Goal: Transaction & Acquisition: Purchase product/service

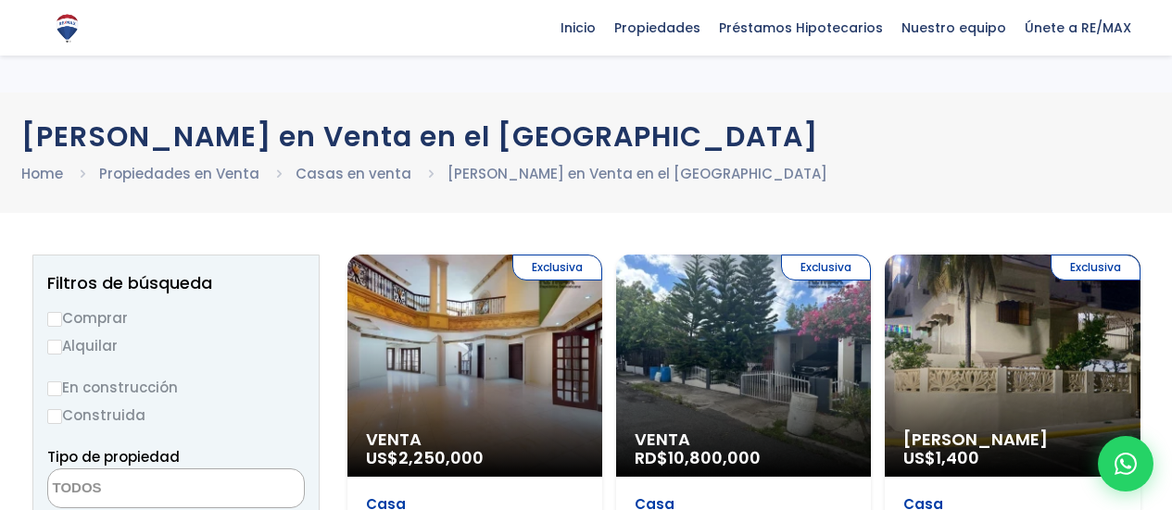
select select
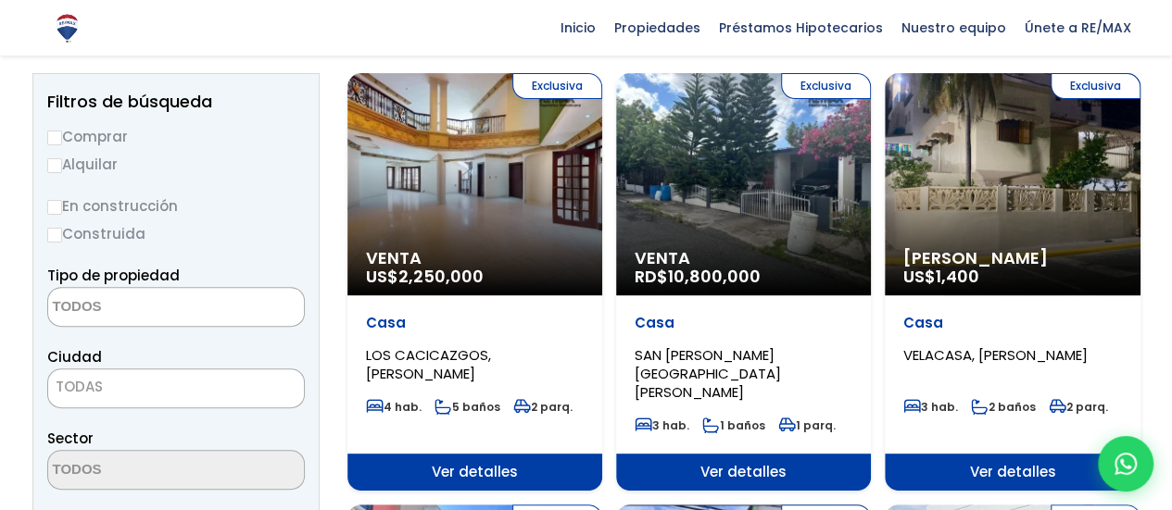
scroll to position [161, 0]
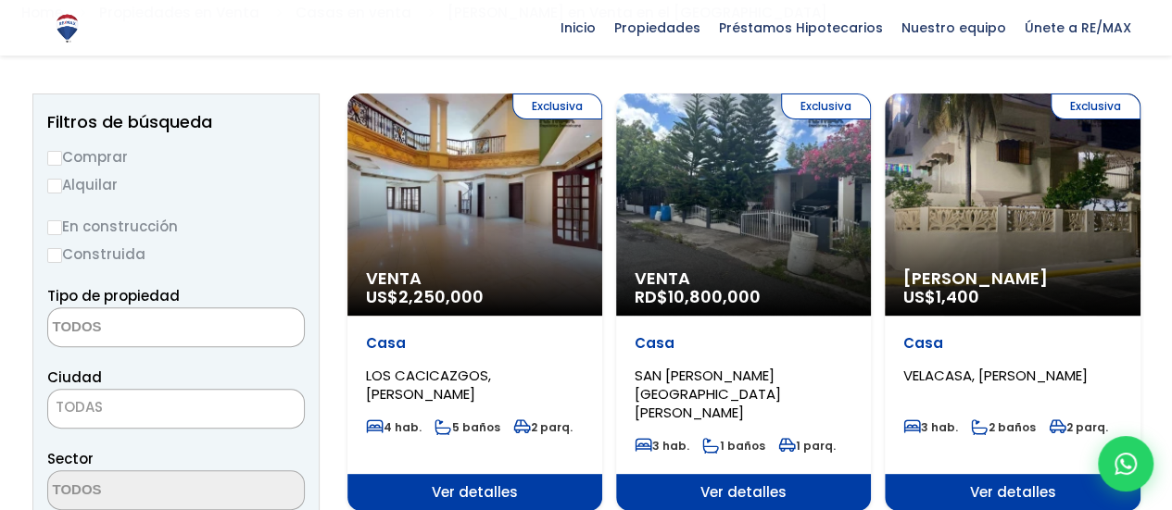
click at [55, 156] on input "Comprar" at bounding box center [54, 158] width 15 height 15
radio input "true"
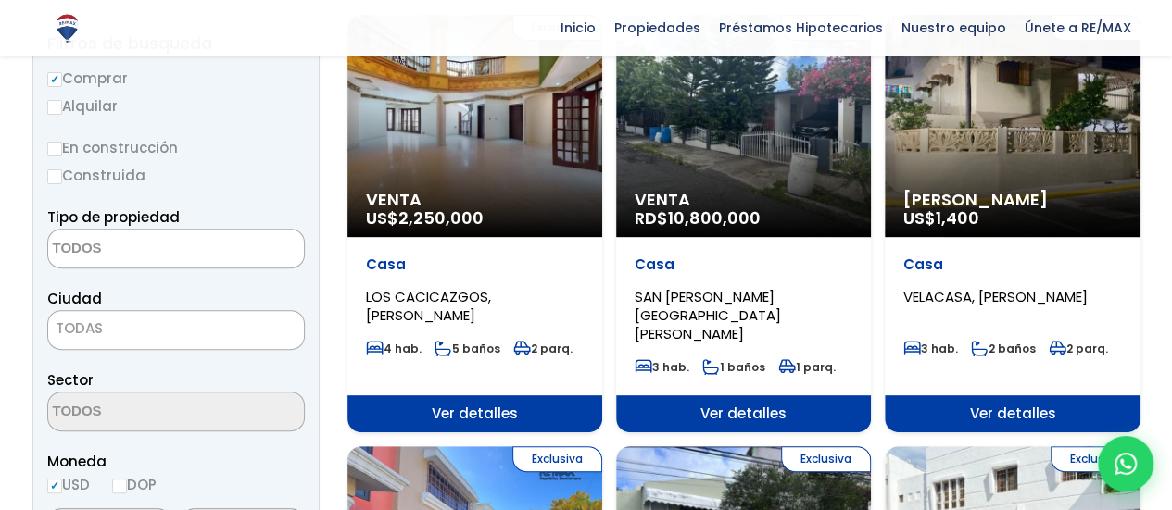
scroll to position [247, 0]
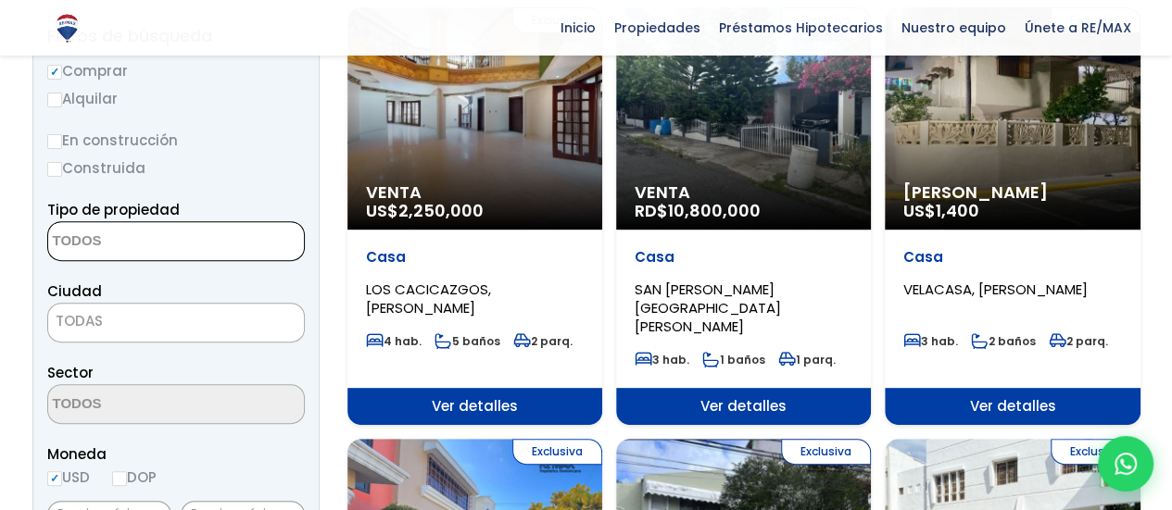
click at [180, 244] on textarea "Search" at bounding box center [138, 242] width 180 height 40
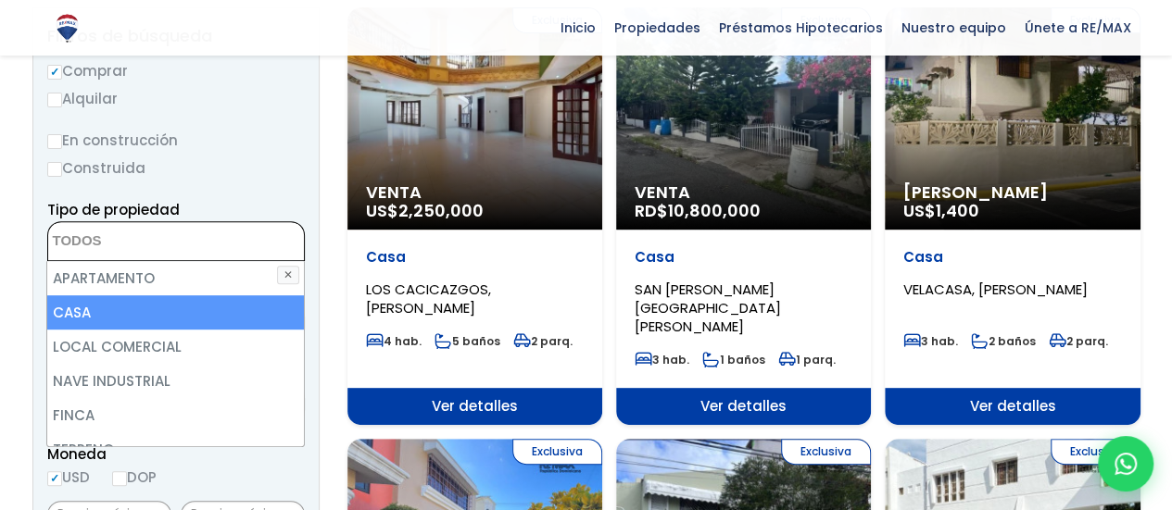
click at [141, 310] on li "CASA" at bounding box center [175, 312] width 257 height 34
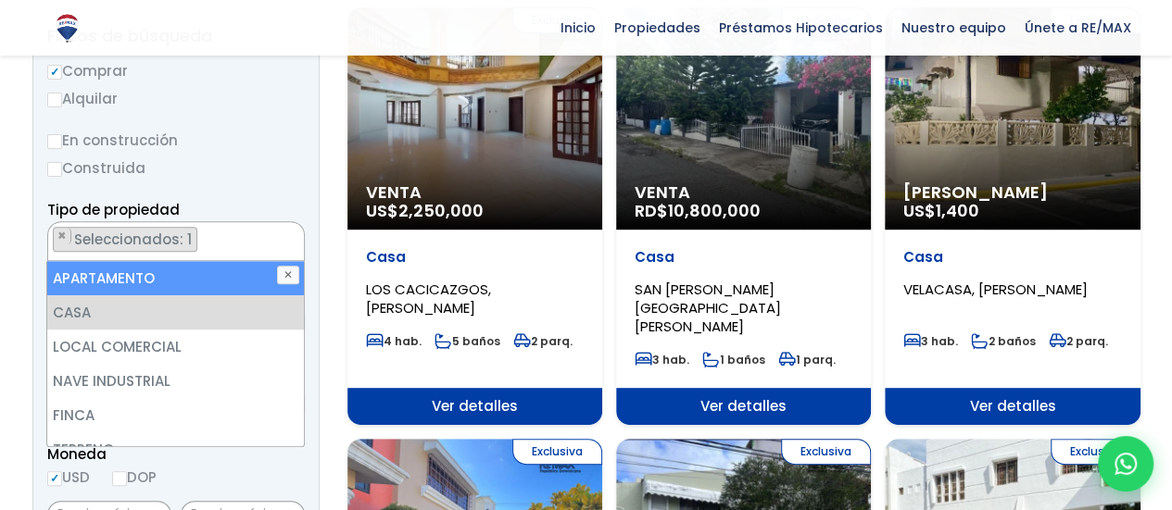
click at [169, 281] on li "APARTAMENTO" at bounding box center [175, 278] width 257 height 34
select select "apartment"
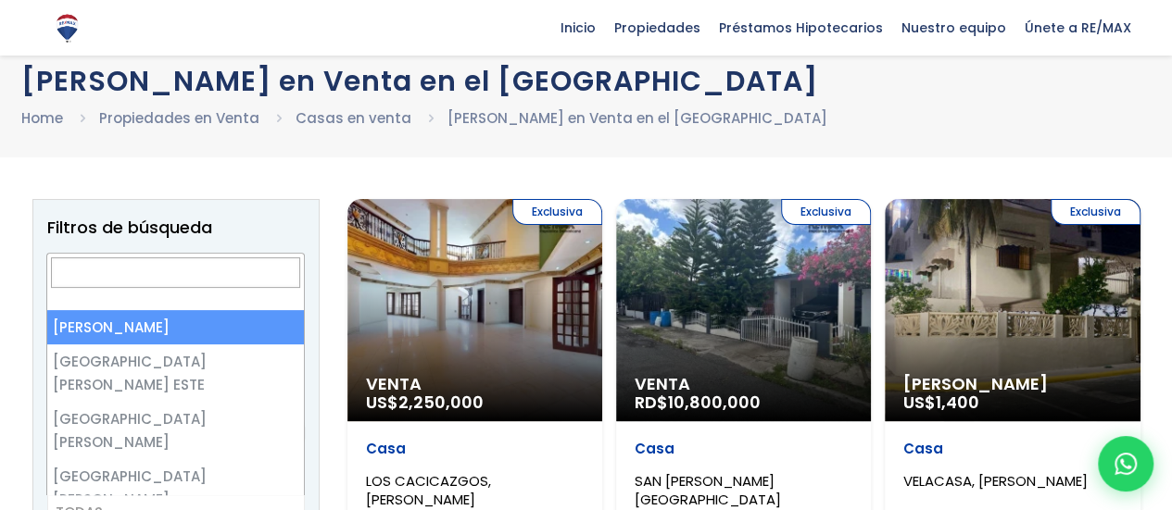
select select "1"
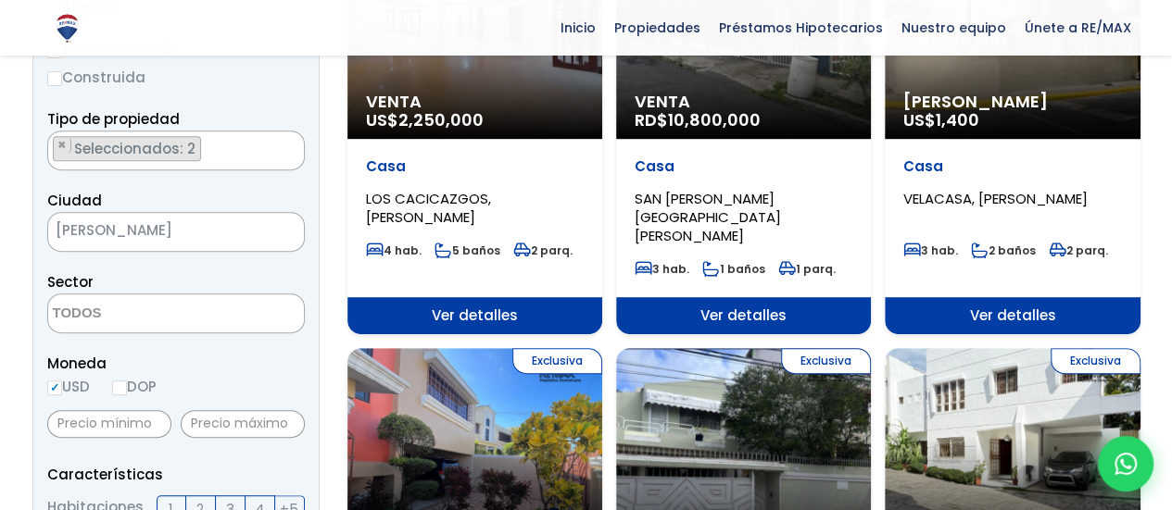
scroll to position [339, 0]
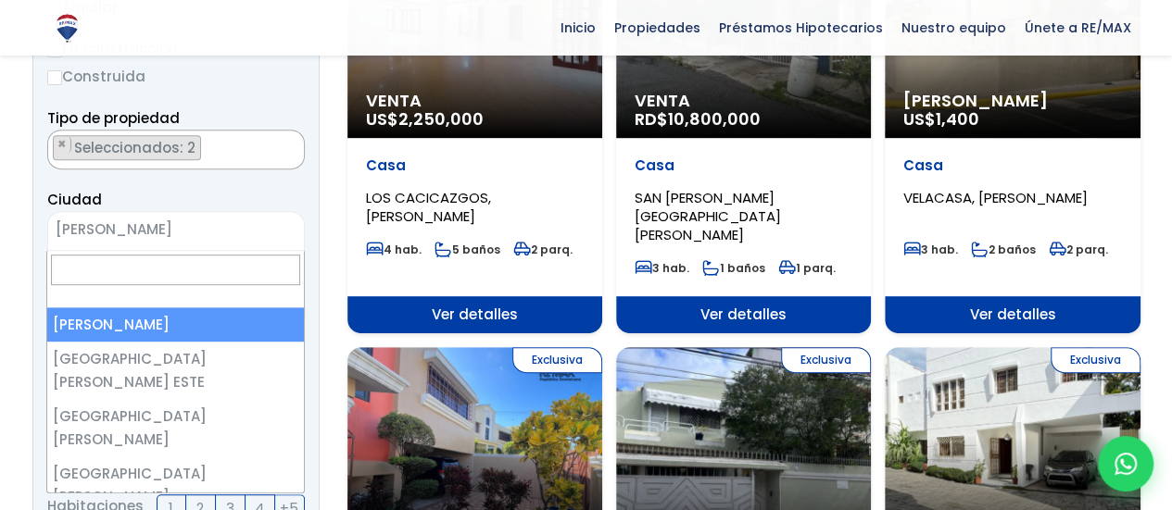
click at [220, 218] on span "[PERSON_NAME]" at bounding box center [152, 230] width 209 height 26
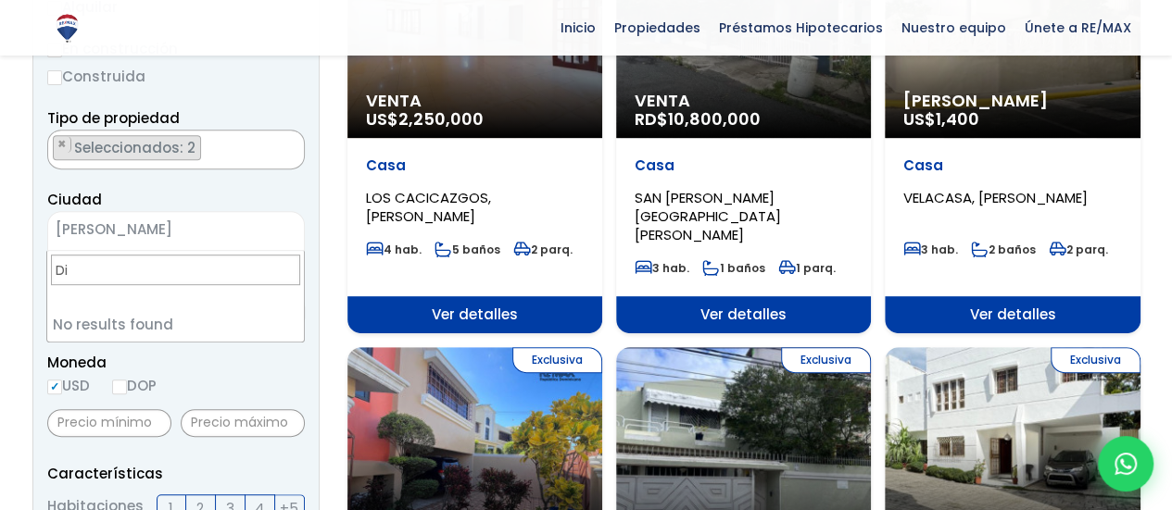
type input "D"
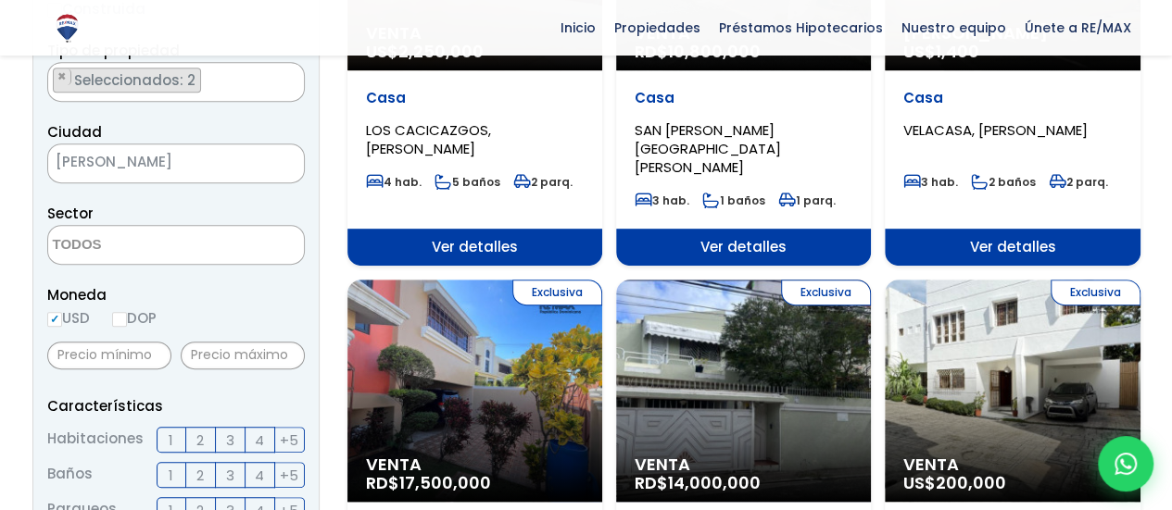
scroll to position [408, 0]
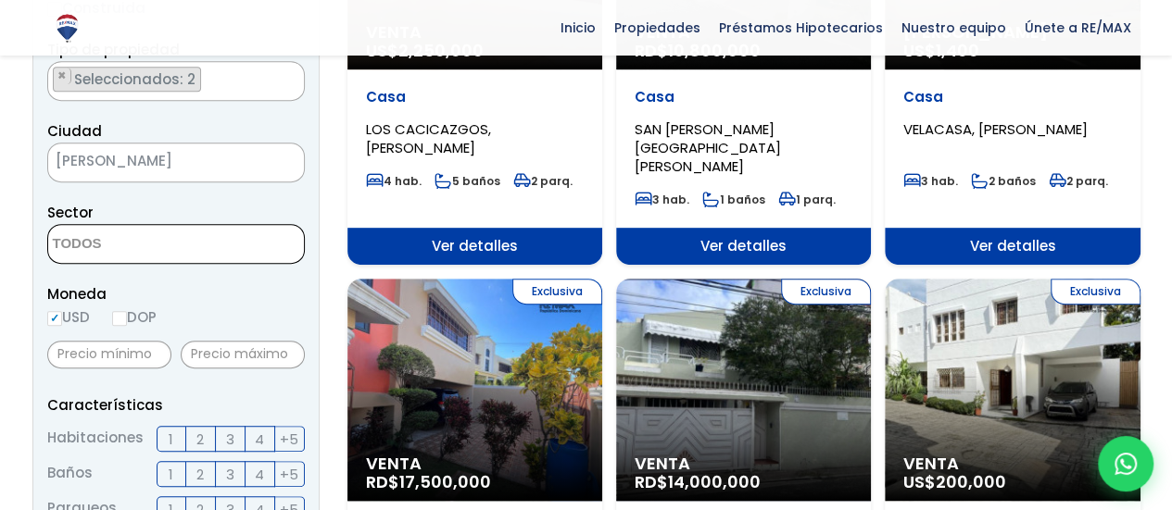
click at [117, 241] on textarea "Search" at bounding box center [138, 245] width 180 height 40
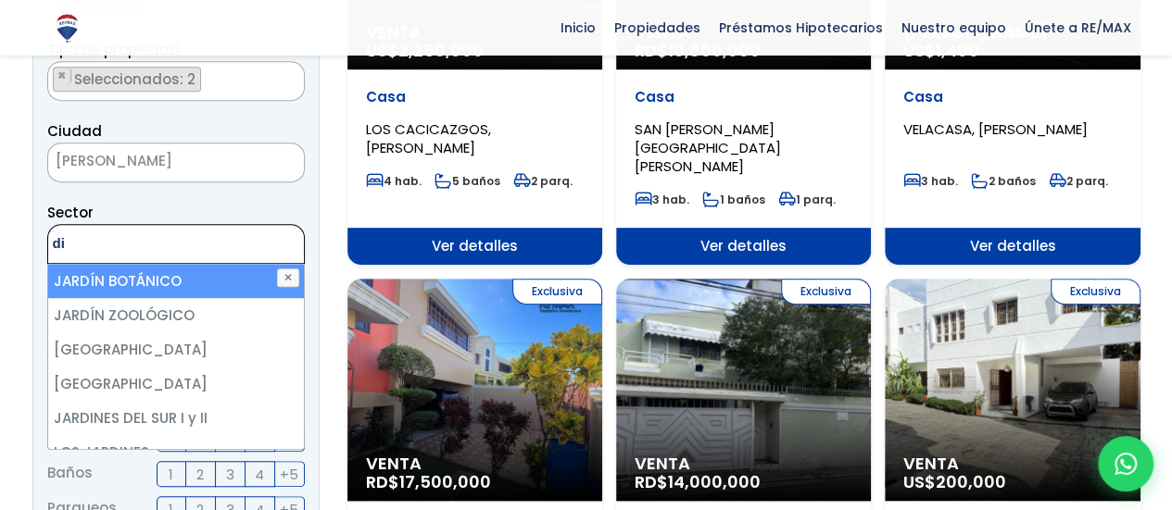
type textarea "d"
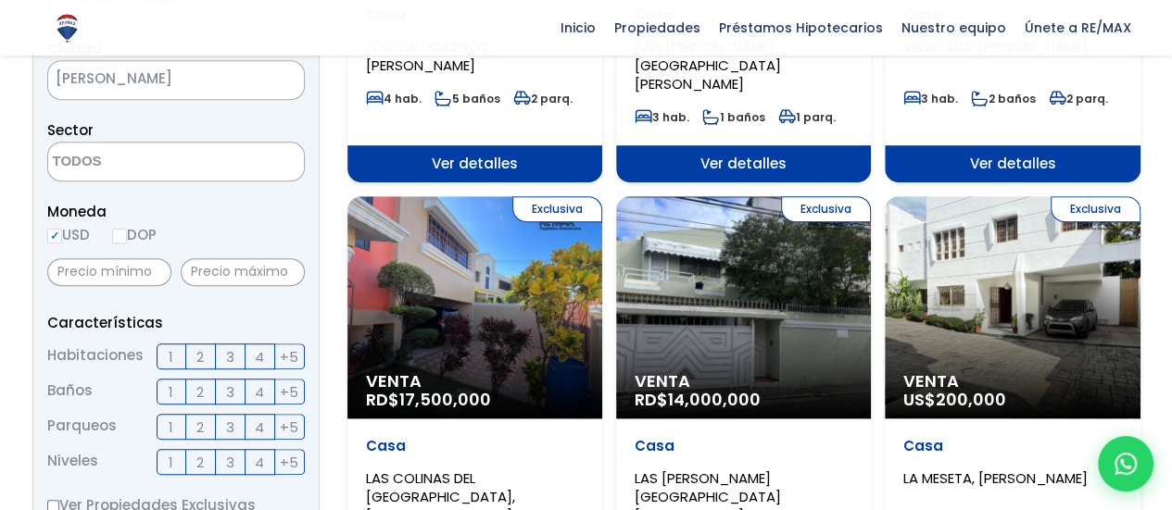
scroll to position [495, 0]
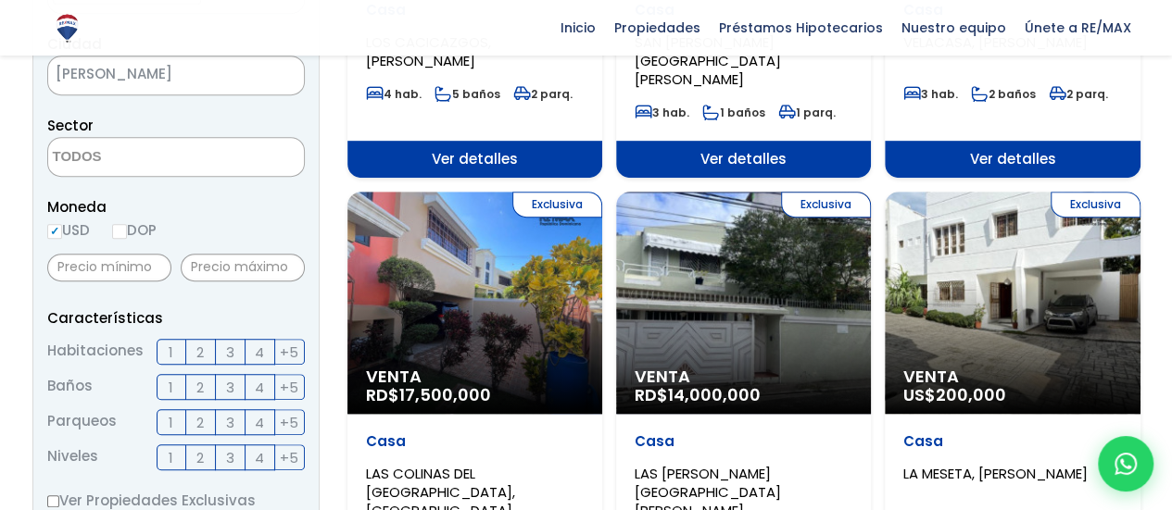
click at [126, 235] on input "DOP" at bounding box center [119, 231] width 15 height 15
radio input "true"
click at [98, 266] on input "text" at bounding box center [109, 268] width 124 height 28
type input "6,000,000"
click at [245, 257] on input "text" at bounding box center [243, 268] width 124 height 28
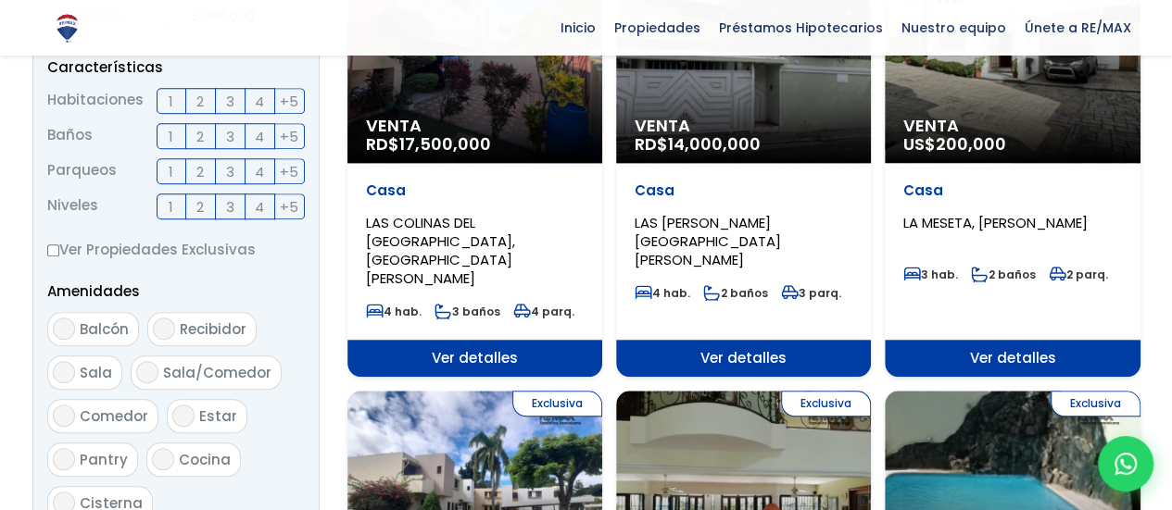
scroll to position [750, 0]
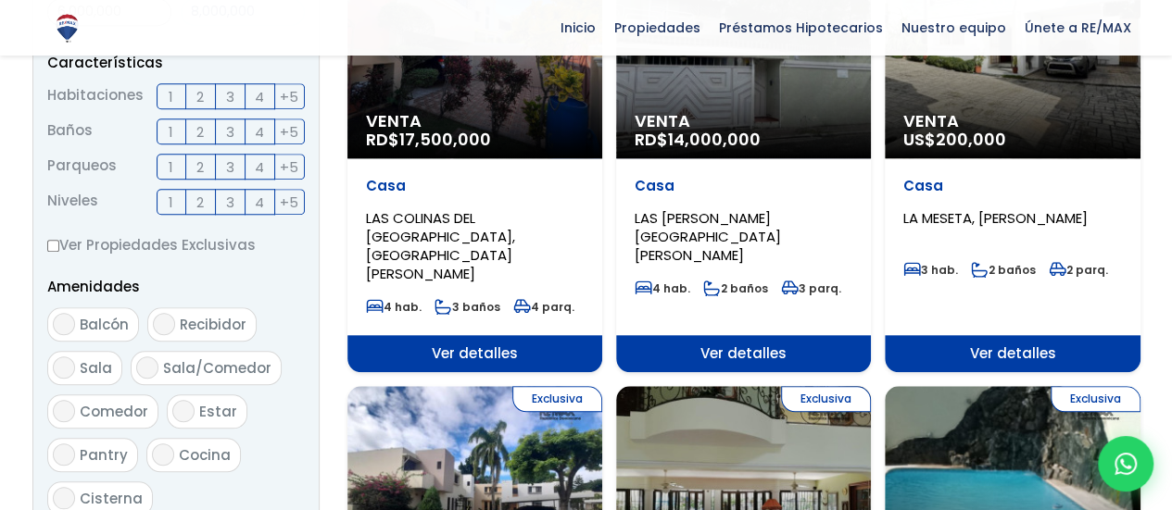
type input "8,000,000"
click at [226, 95] on span "3" at bounding box center [230, 96] width 8 height 23
click at [0, 0] on input "3" at bounding box center [0, 0] width 0 height 0
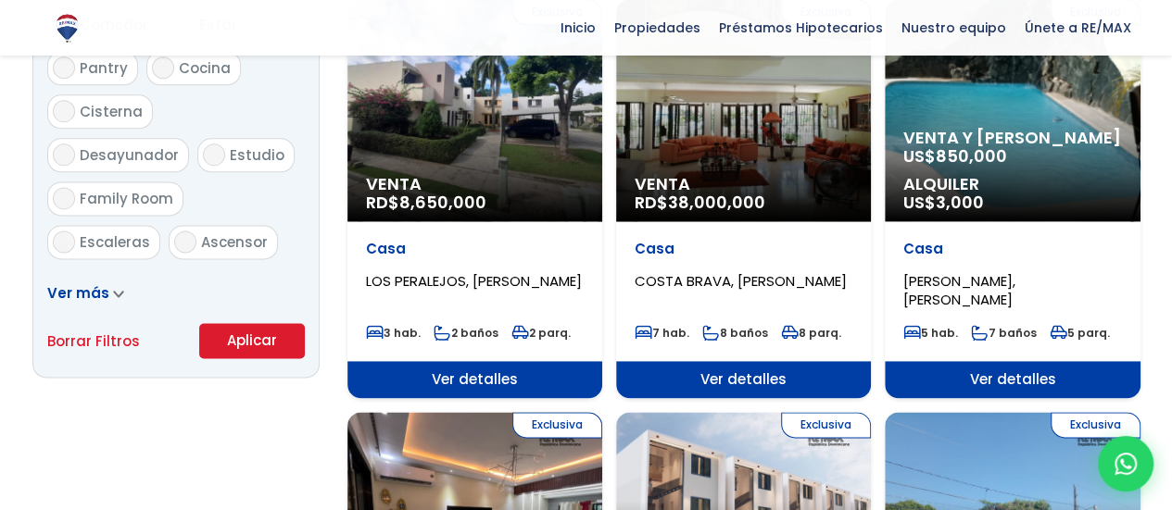
scroll to position [1150, 0]
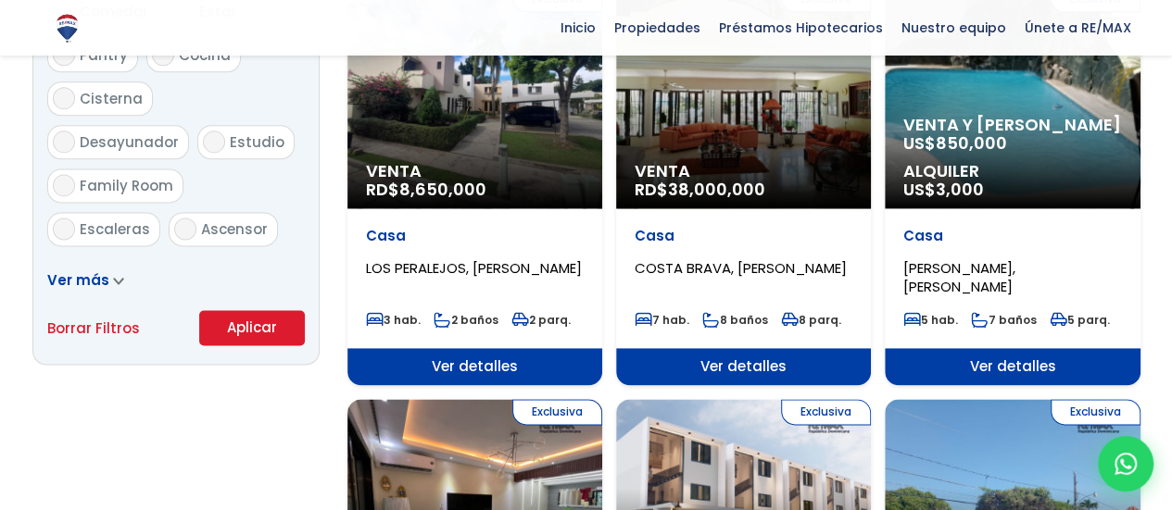
click at [246, 331] on button "Aplicar" at bounding box center [252, 327] width 106 height 35
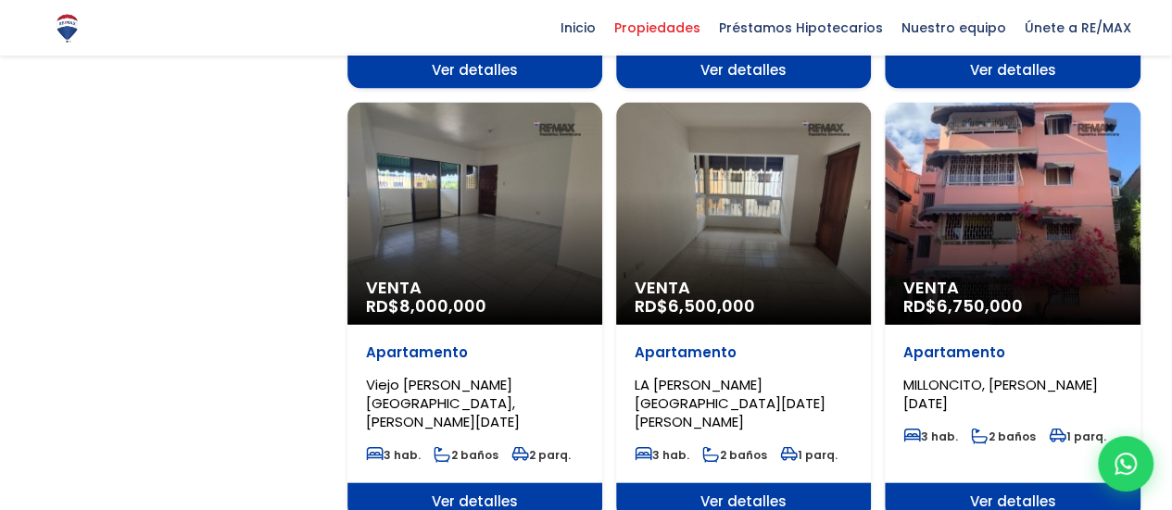
scroll to position [1844, 0]
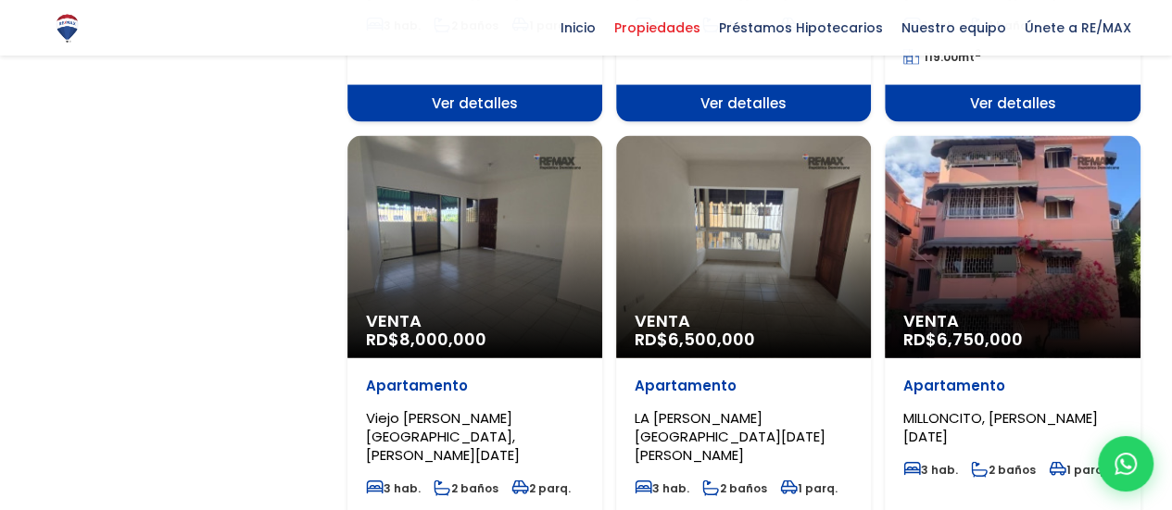
click at [506, 221] on div "Venta RD$ 8,000,000" at bounding box center [474, 247] width 255 height 222
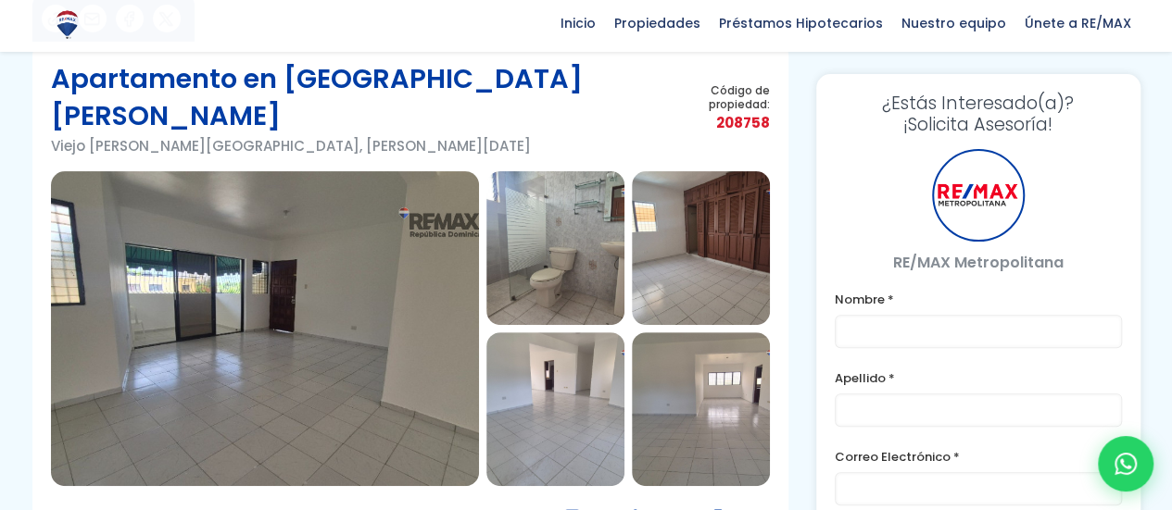
scroll to position [132, 0]
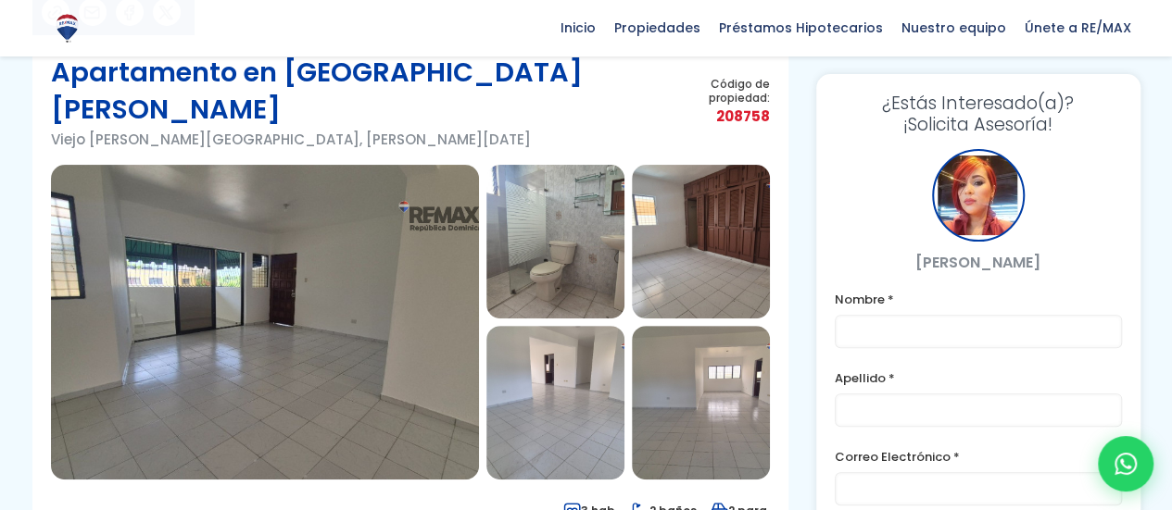
click at [349, 236] on img at bounding box center [265, 322] width 428 height 315
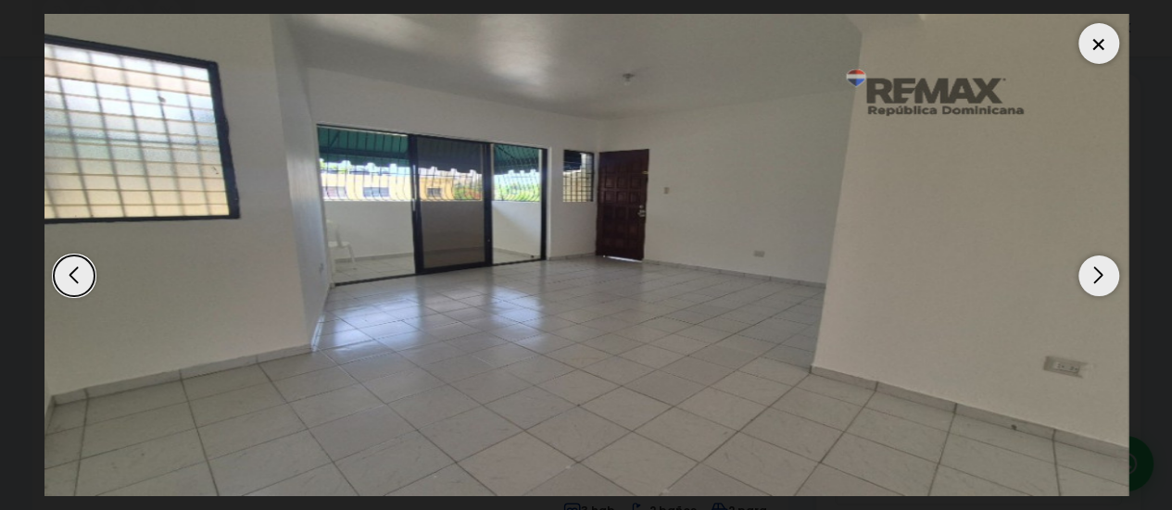
click at [1100, 266] on div "Next slide" at bounding box center [1098, 276] width 41 height 41
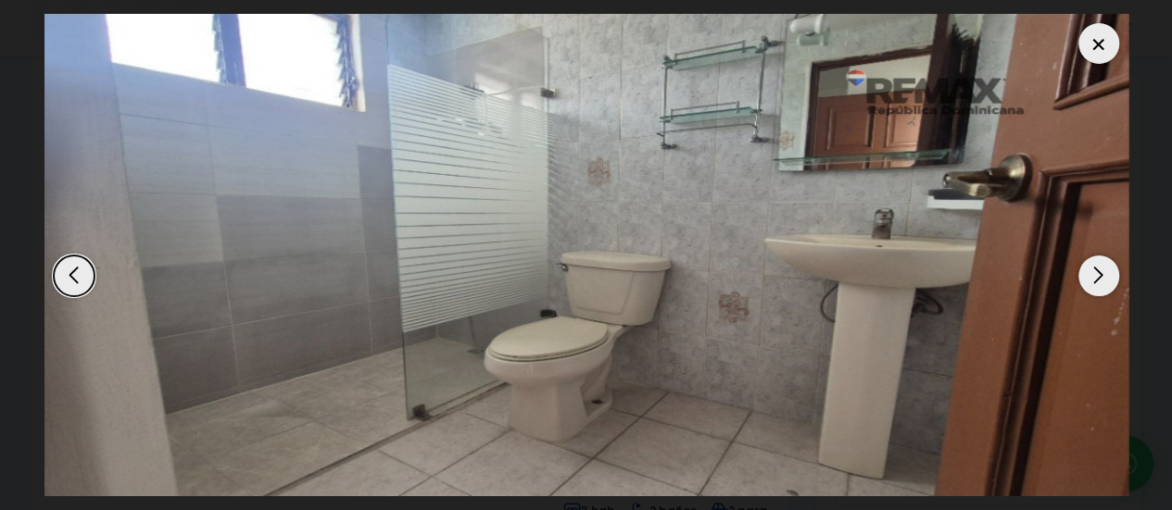
click at [1100, 266] on div "Next slide" at bounding box center [1098, 276] width 41 height 41
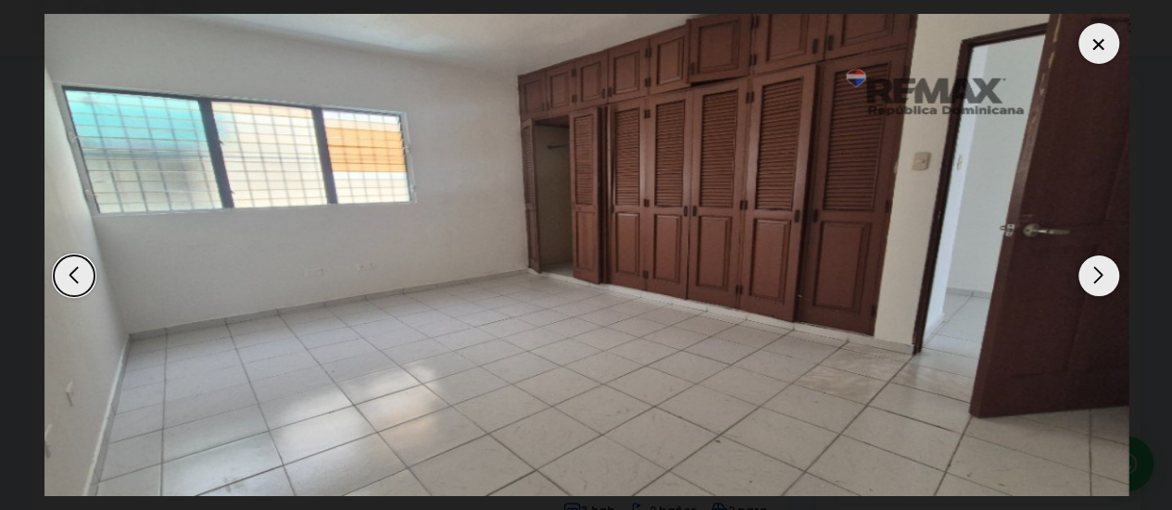
click at [1100, 266] on div "Next slide" at bounding box center [1098, 276] width 41 height 41
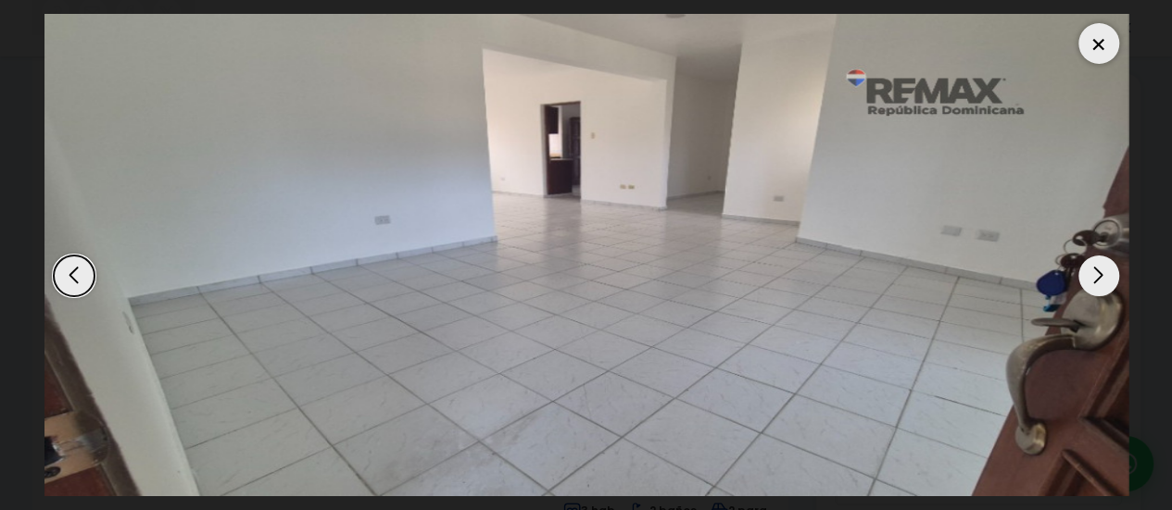
click at [1100, 266] on div "Next slide" at bounding box center [1098, 276] width 41 height 41
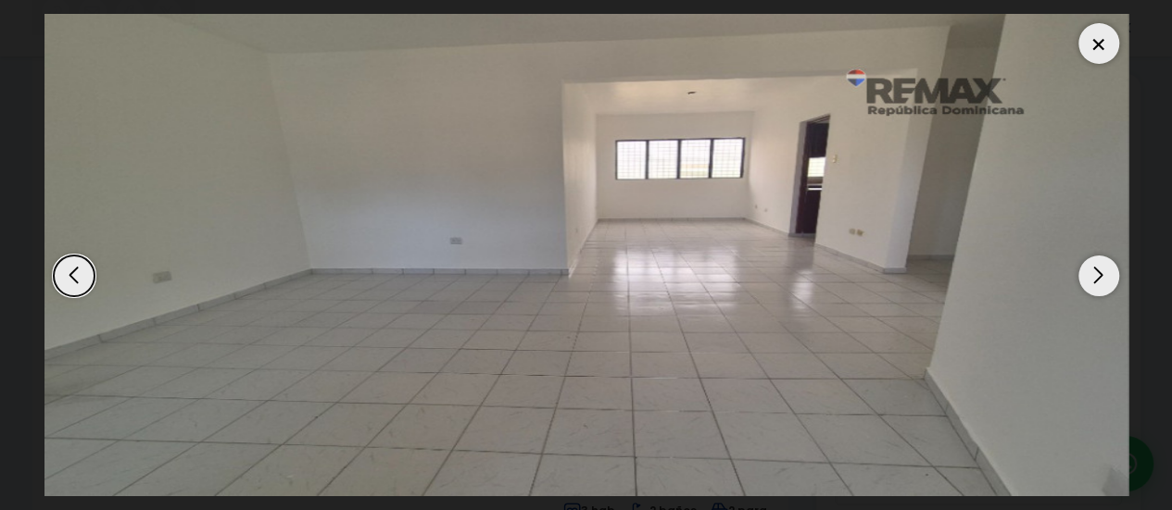
click at [1100, 266] on div "Next slide" at bounding box center [1098, 276] width 41 height 41
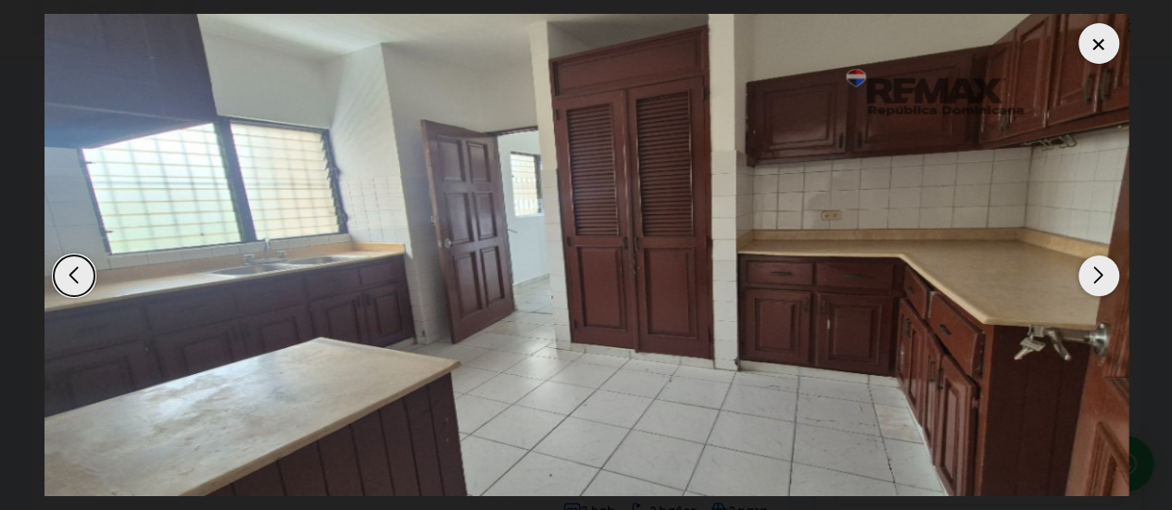
click at [1100, 266] on div "Next slide" at bounding box center [1098, 276] width 41 height 41
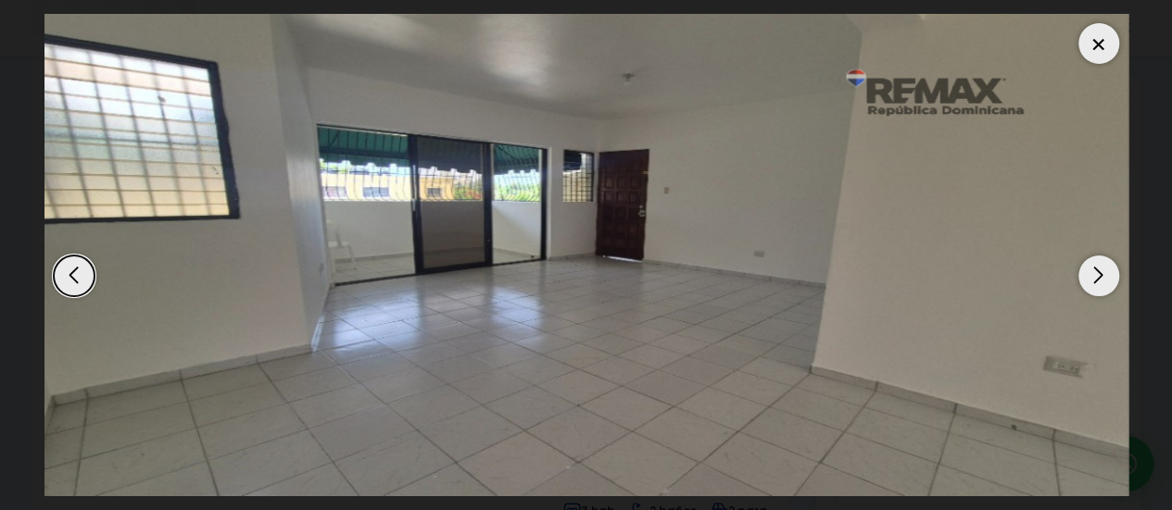
click at [1100, 266] on div "Next slide" at bounding box center [1098, 276] width 41 height 41
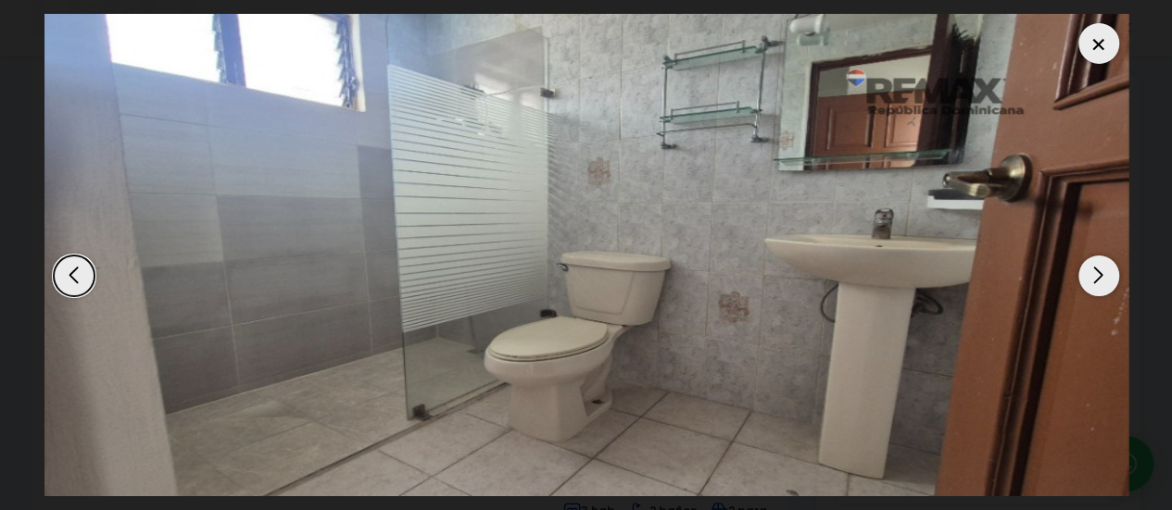
click at [1100, 266] on div "Next slide" at bounding box center [1098, 276] width 41 height 41
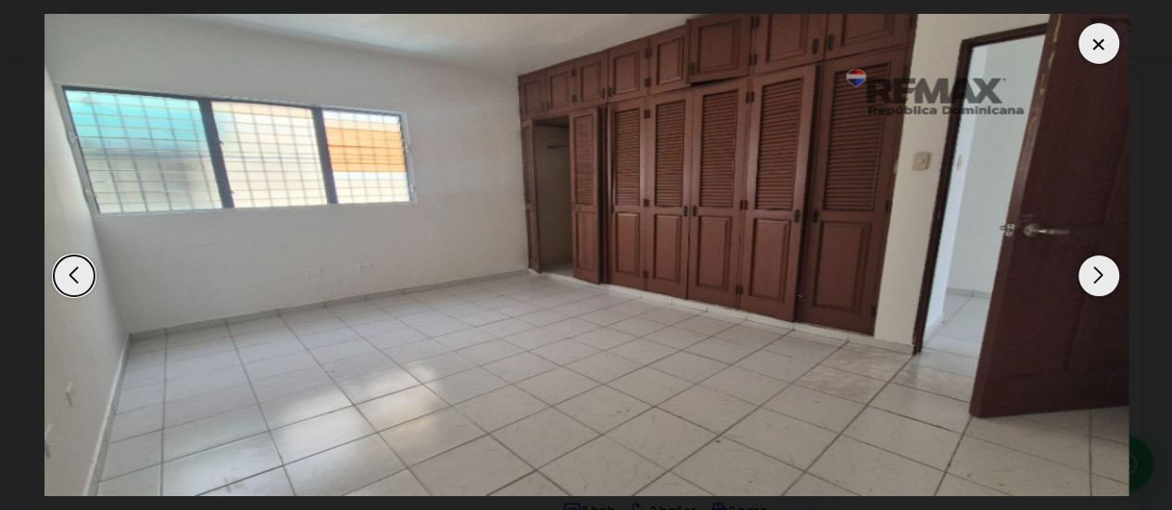
click at [1096, 44] on div at bounding box center [1098, 43] width 41 height 41
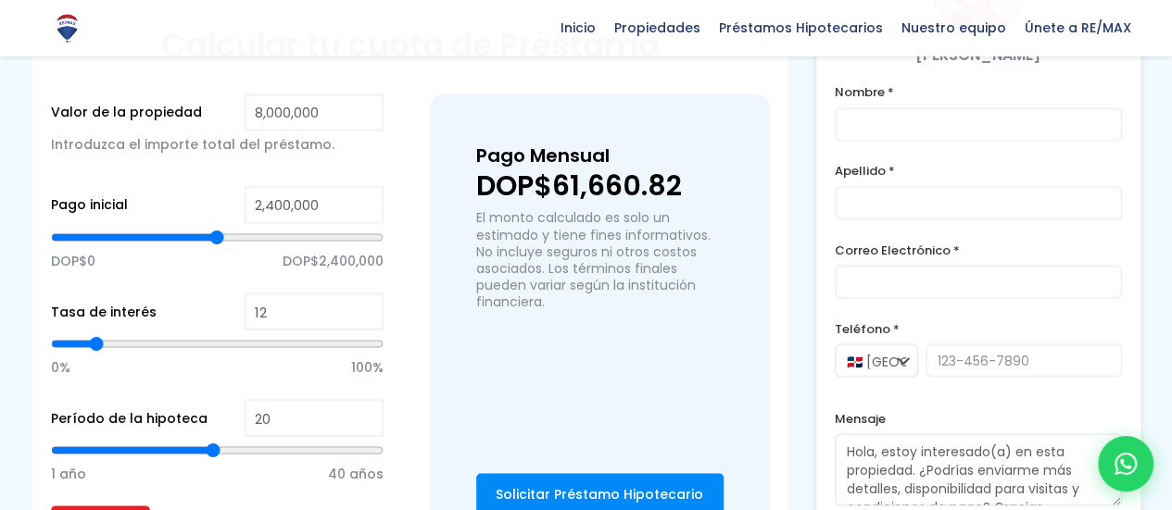
scroll to position [1515, 0]
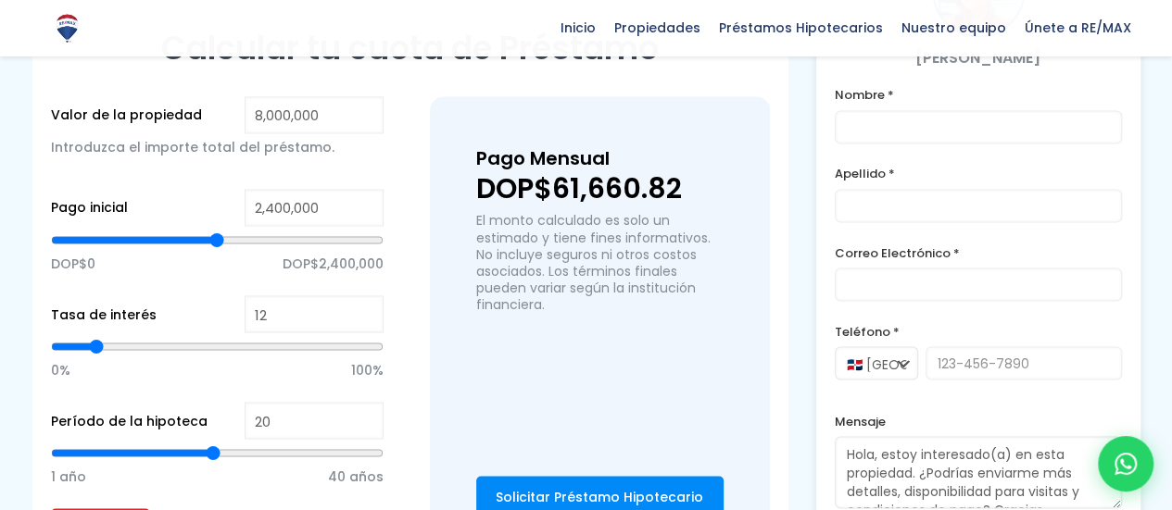
type input "3,984,829"
type input "3984829"
type input "4,062,506"
type input "4062506"
type input "4,186,789"
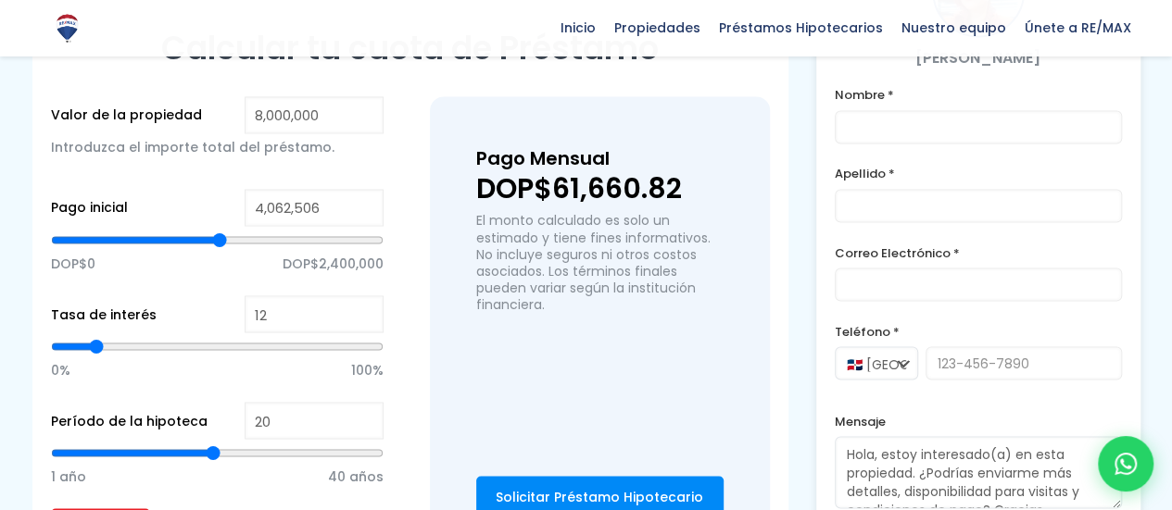
type input "4186789"
type input "4,248,930"
type input "4248930"
type input "4,326,607"
type input "4326607"
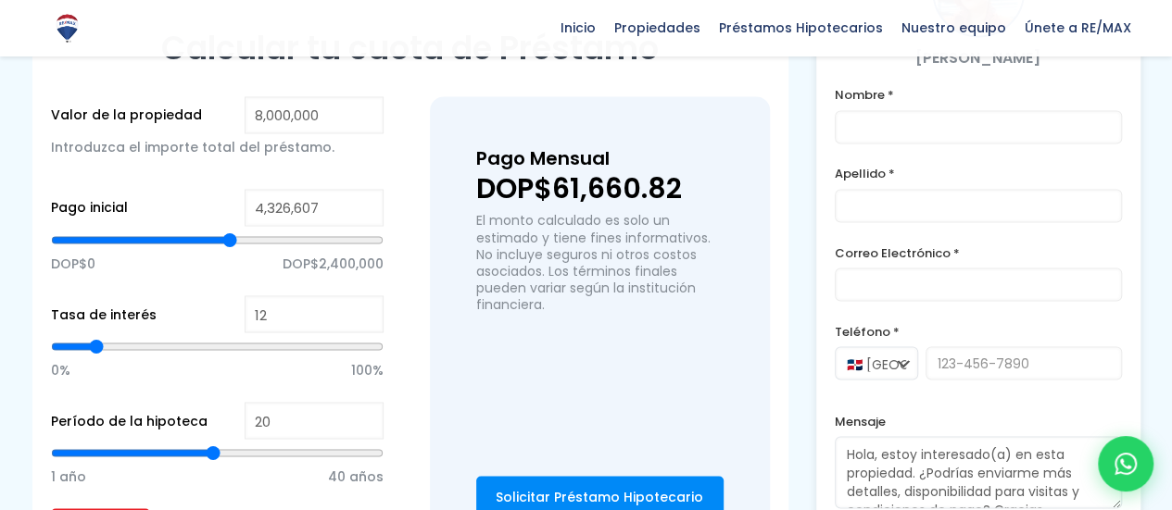
type input "4,357,678"
type input "4357678"
type input "4,373,214"
type input "4373214"
type input "4,404,284"
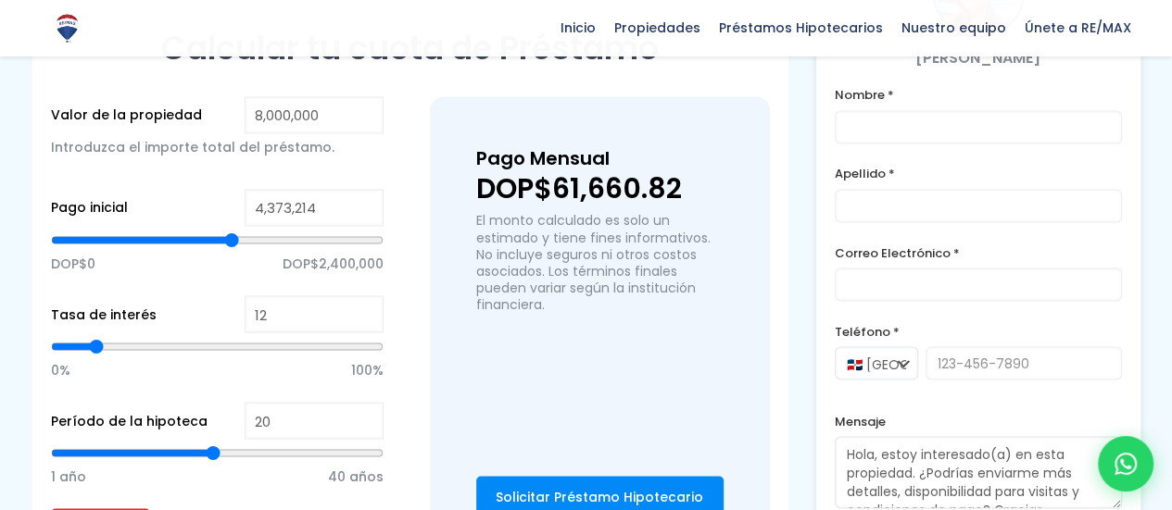
type input "4404284"
type input "4,419,820"
type input "4419820"
type input "4,513,032"
type input "4513032"
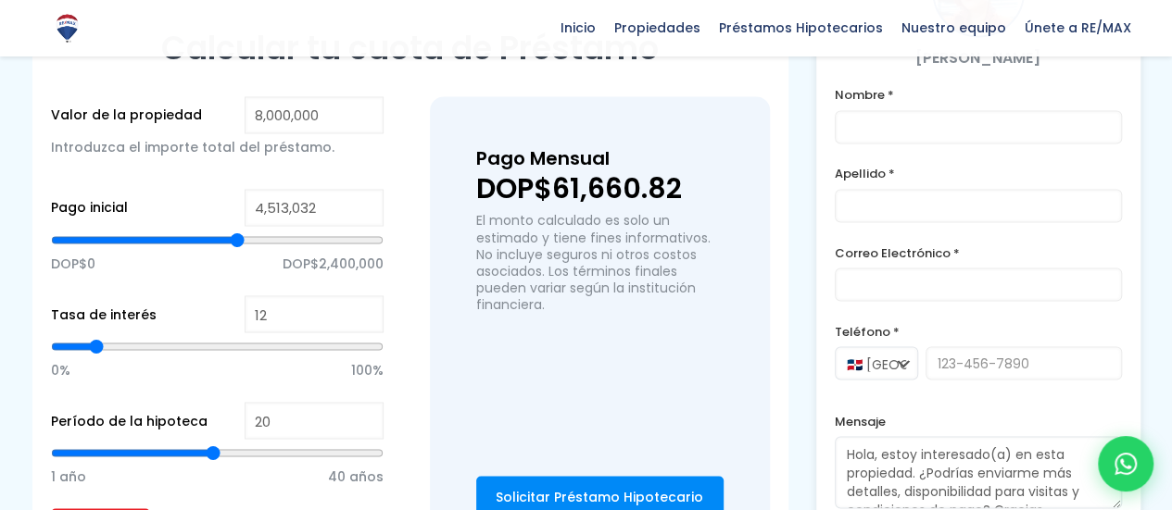
type input "4,575,174"
type input "4575174"
type input "4,652,851"
type input "4652851"
type input "4,668,386"
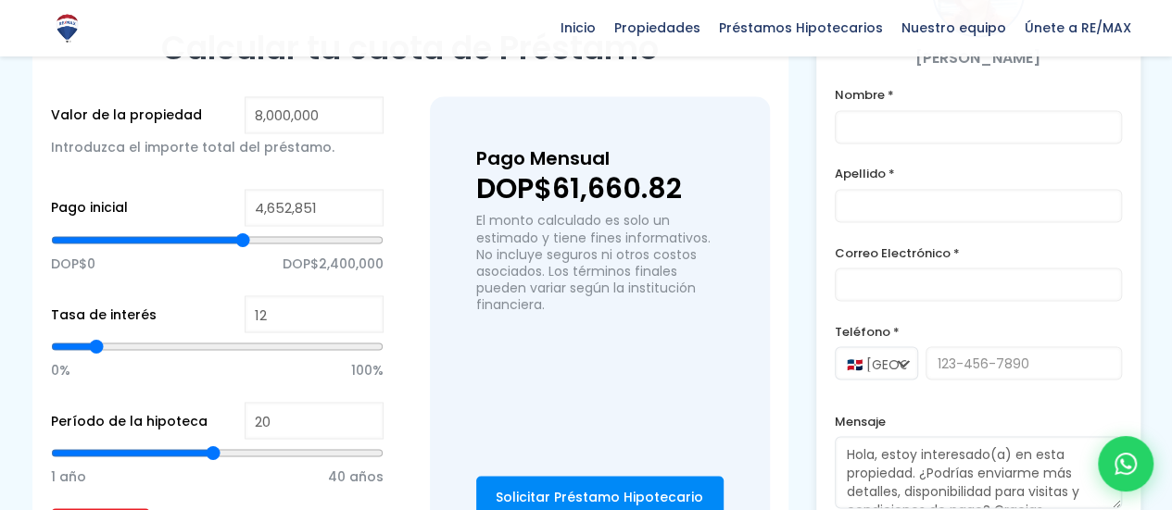
type input "4668386"
type input "4,683,921"
type input "4683921"
type input "4,699,457"
type input "4699457"
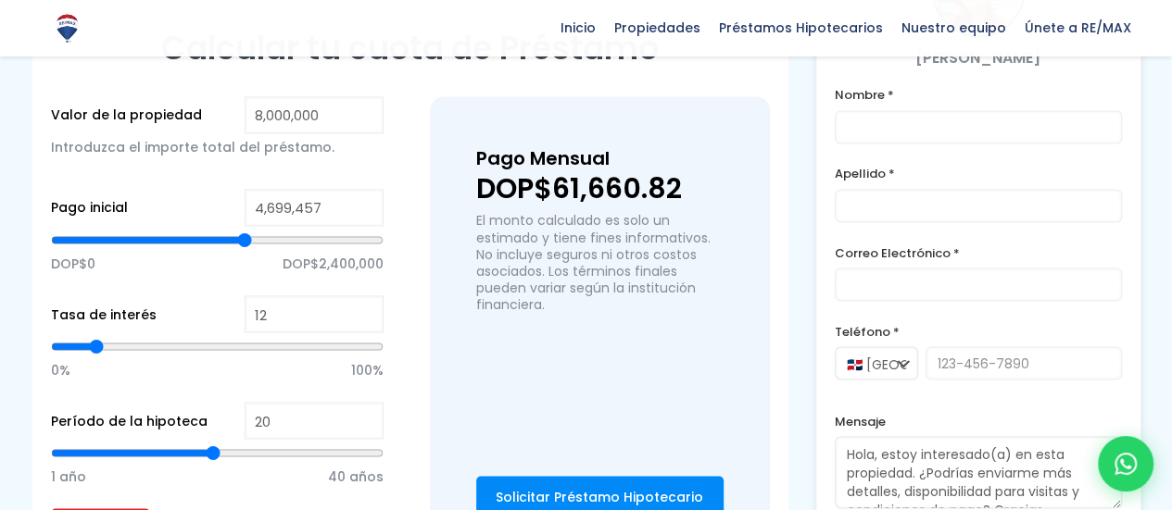
type input "4,730,528"
type input "4730528"
type input "4,746,063"
type input "4746063"
type input "4,777,134"
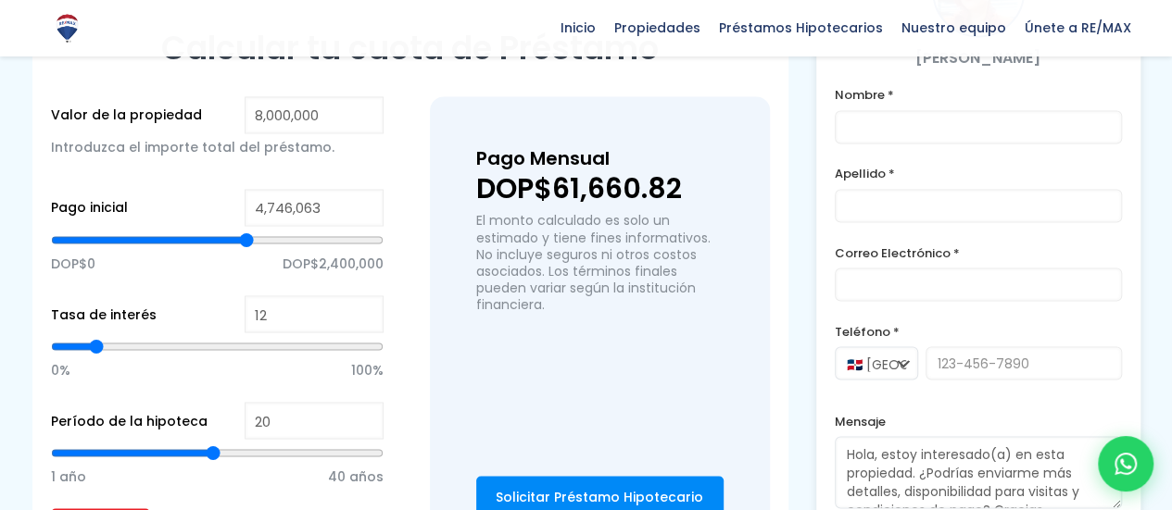
type input "4777134"
type input "4,808,205"
type input "4808205"
type input "4,839,275"
type input "4839275"
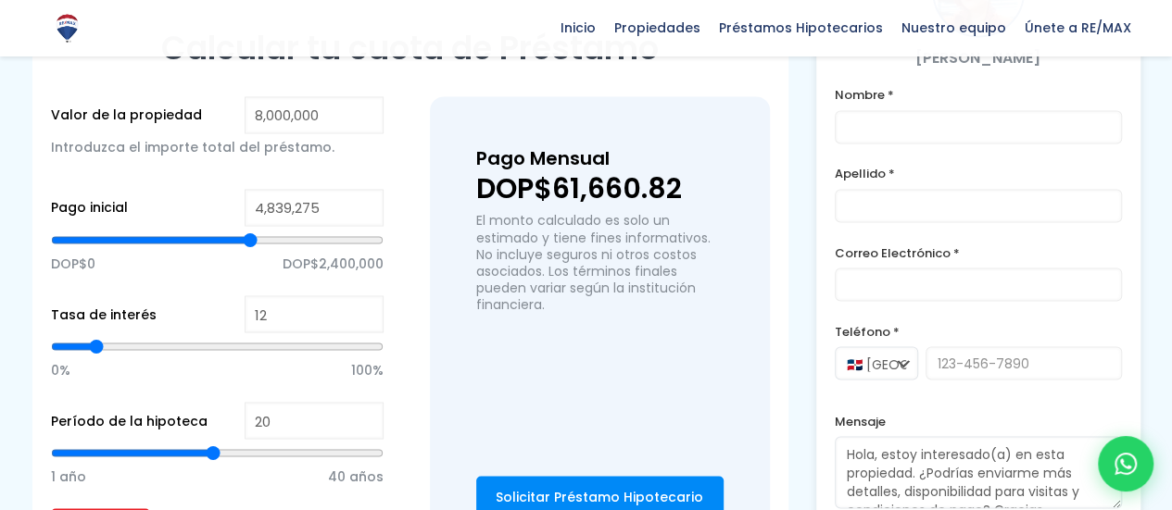
type input "4,885,882"
type input "4885882"
type input "4,916,952"
type input "4916952"
type input "4,963,559"
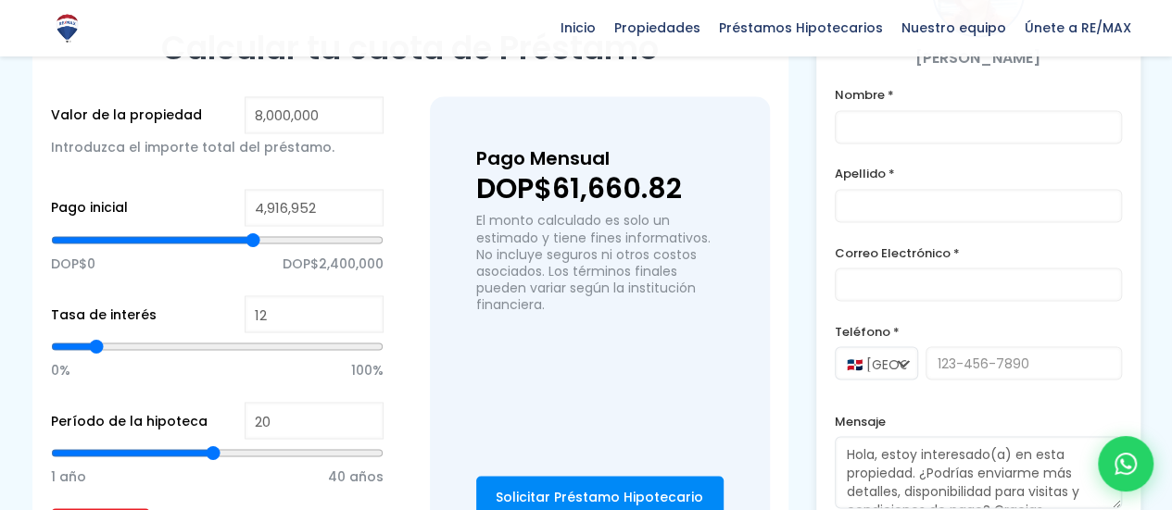
type input "4963559"
type input "5,041,236"
type input "5041236"
type input "5,072,306"
type input "5072306"
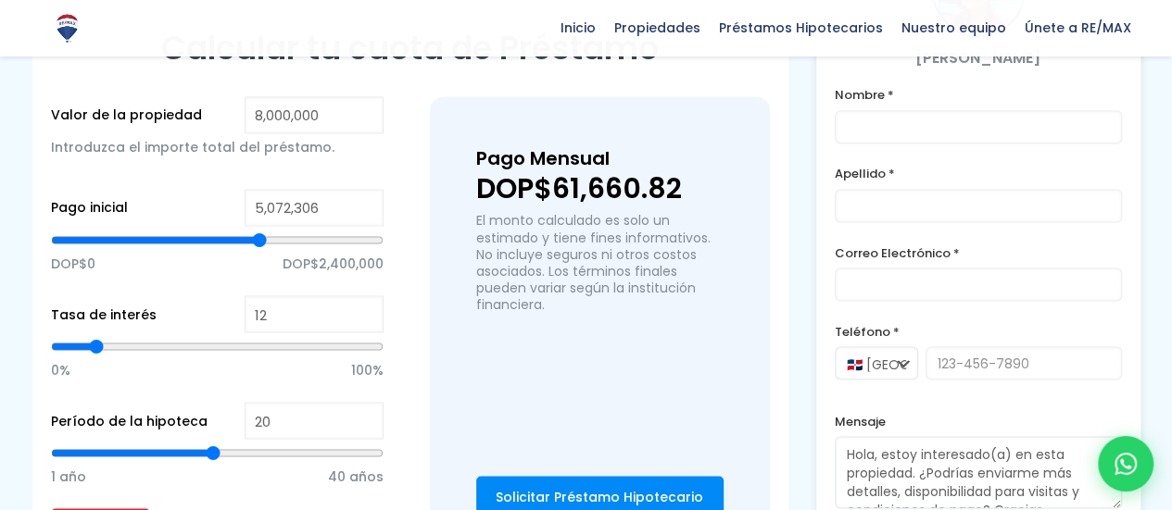
type input "5,134,448"
type input "5134448"
type input "5,181,054"
type input "5181054"
type input "5,212,125"
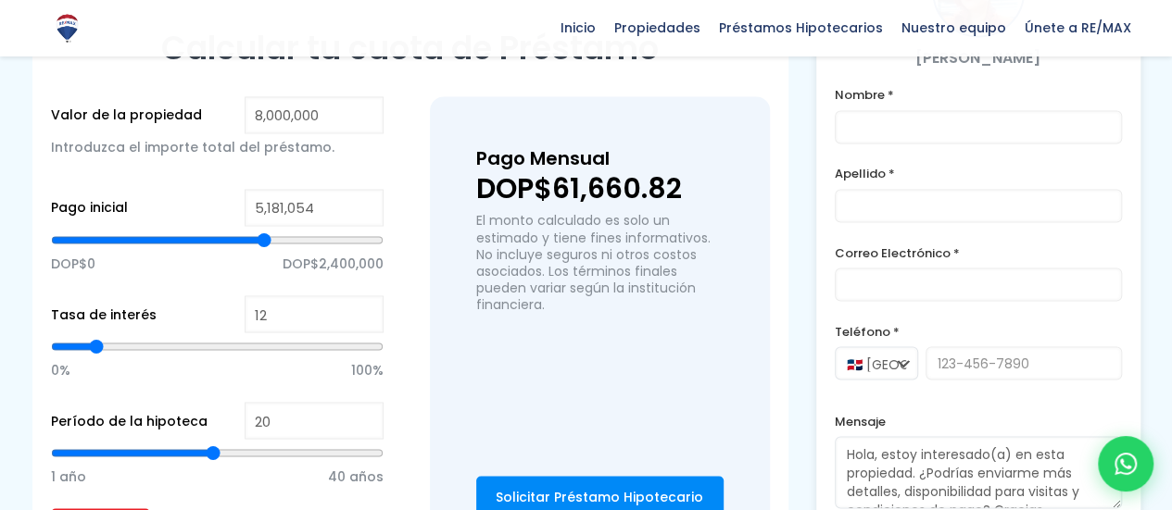
type input "5212125"
type input "5,227,660"
type input "5227660"
type input "5,258,731"
type input "5258731"
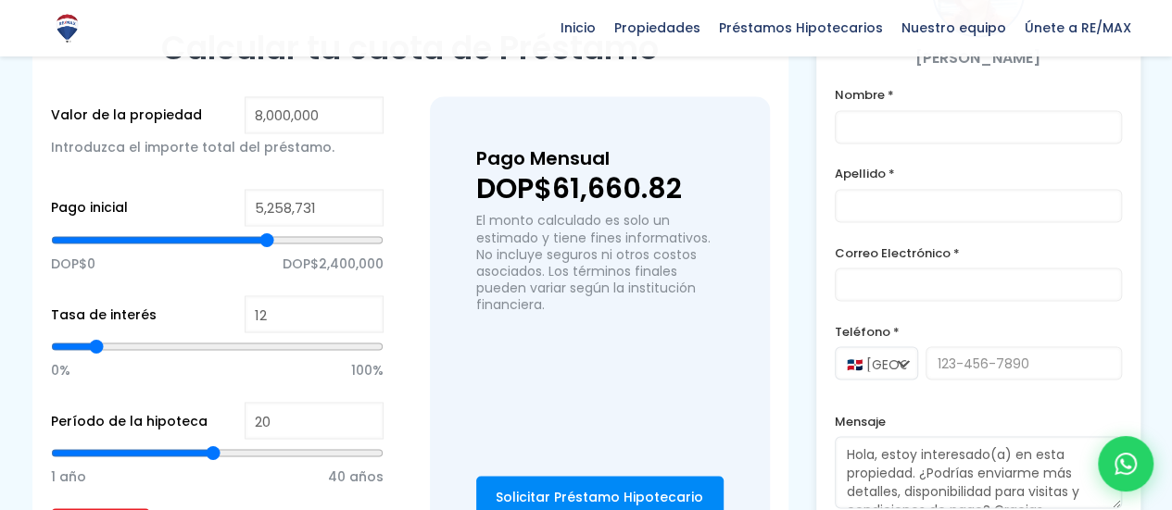
type input "5,274,266"
type input "5274266"
type input "5,320,873"
type input "5320873"
type input "5,351,943"
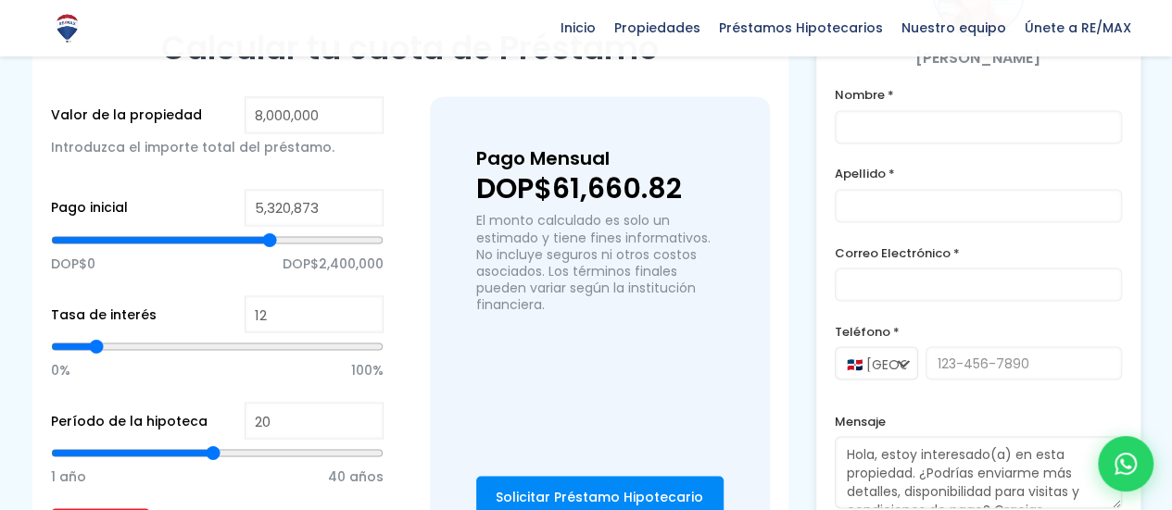
type input "5351943"
type input "5,367,479"
type input "5367479"
type input "5,383,014"
type input "5383014"
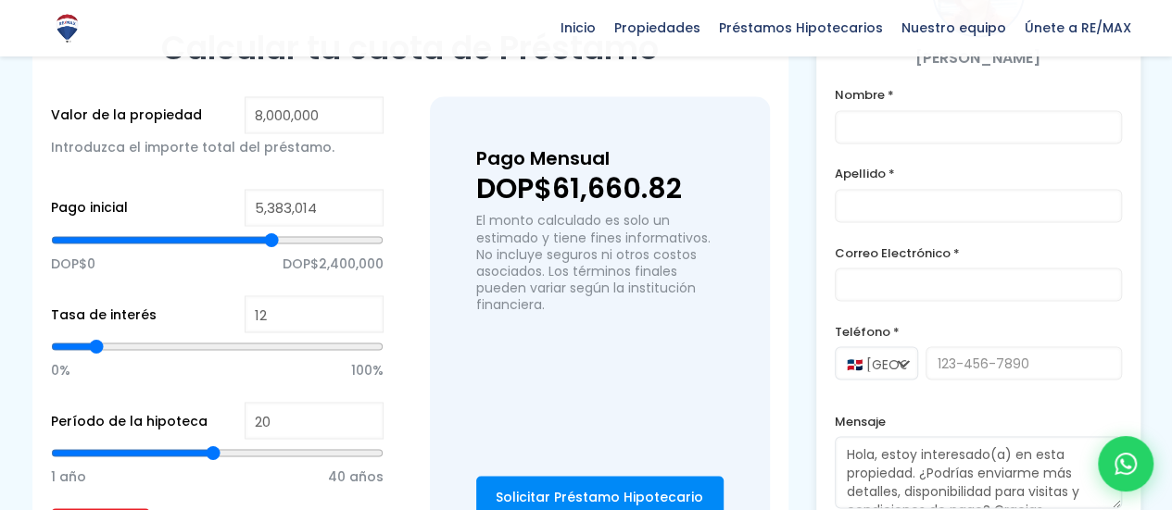
type input "5,398,550"
type input "5398550"
type input "5,414,085"
type input "5414085"
type input "5,445,156"
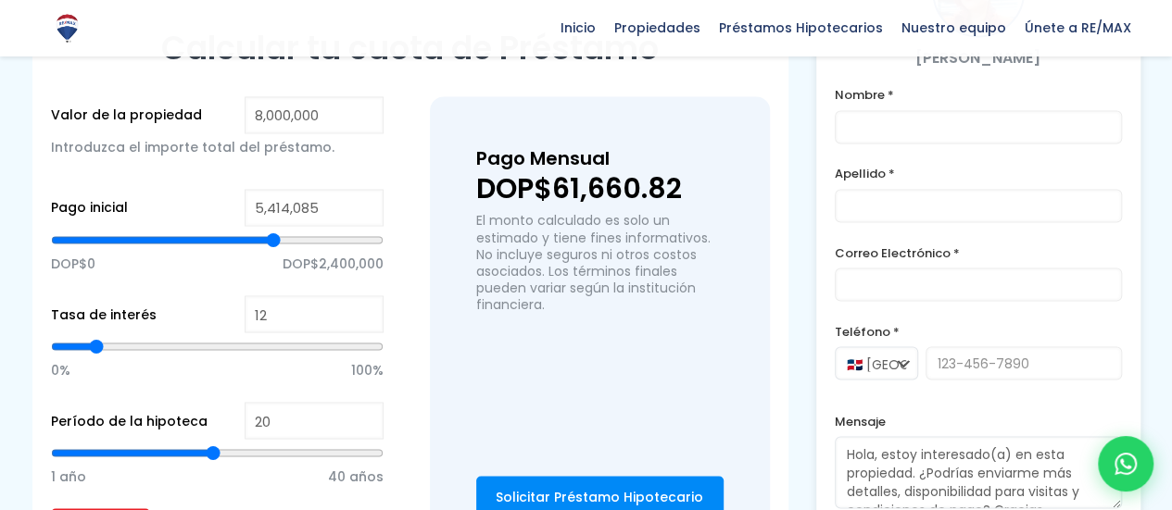
type input "5445156"
type input "5,460,691"
type input "5460691"
type input "5,476,227"
type input "5476227"
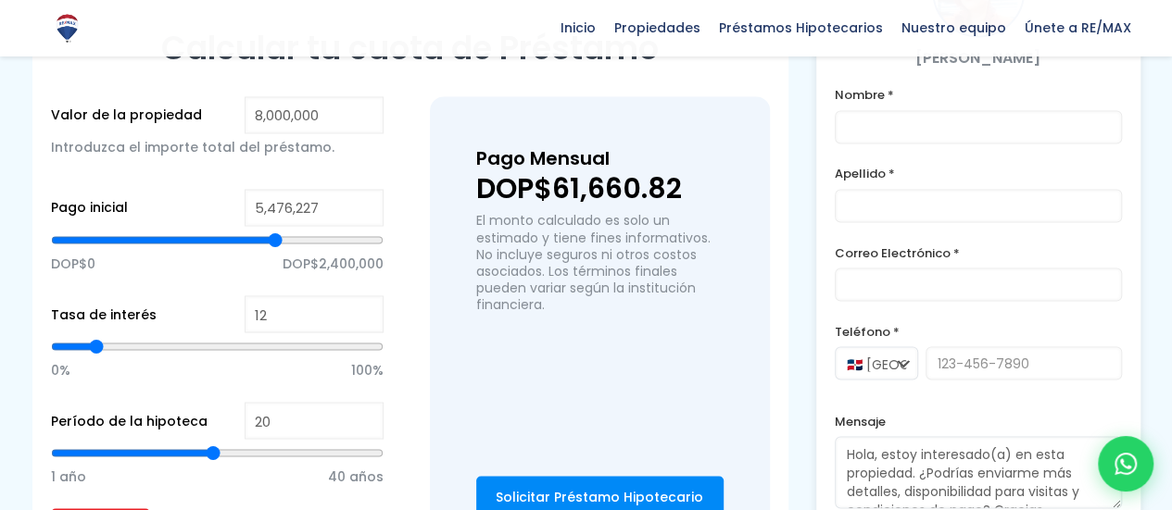
type input "5,491,762"
type input "5491762"
type input "5,507,297"
type input "5507297"
type input "5,522,833"
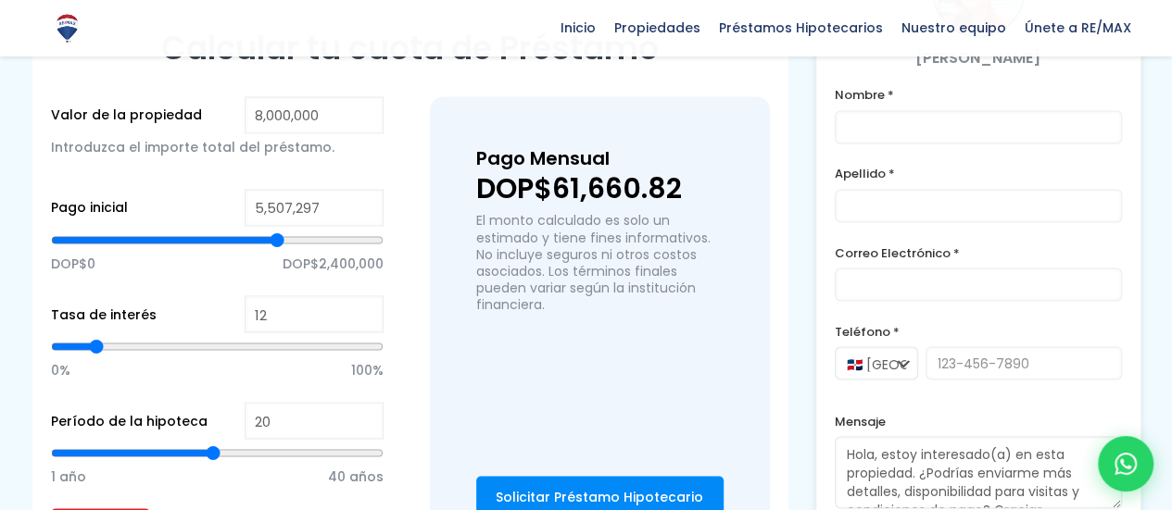
type input "5522833"
type input "5,538,368"
type input "5538368"
type input "5,584,974"
type input "5584974"
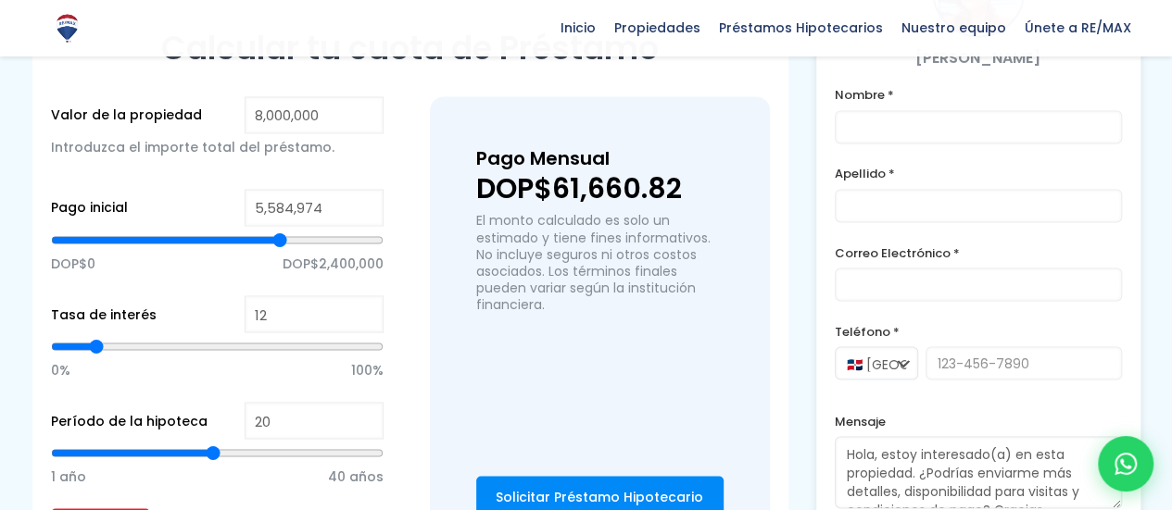
type input "5,600,510"
type input "5600510"
type input "5,631,581"
type input "5631581"
type input "5,647,116"
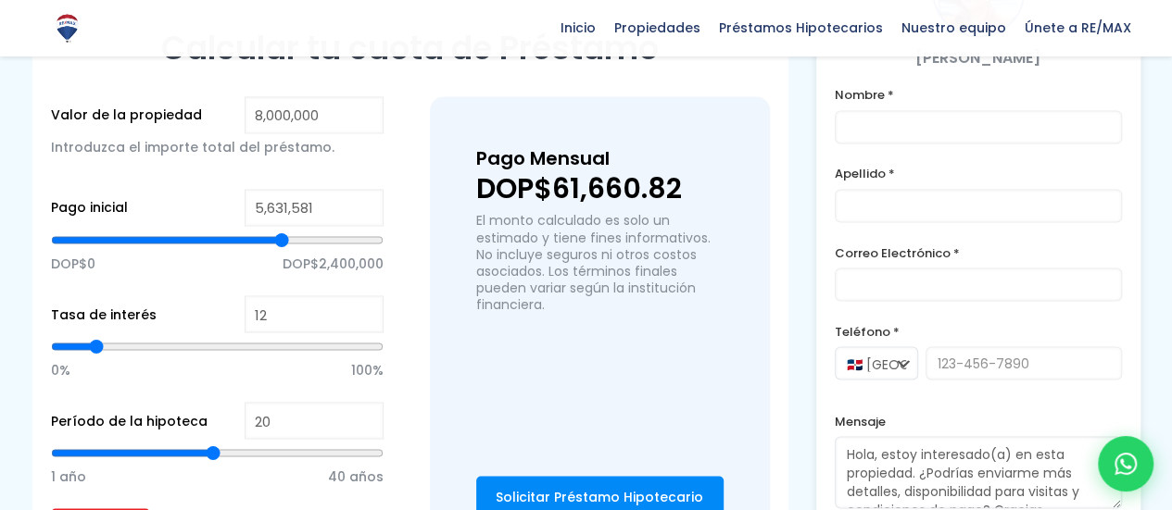
type input "5647116"
type input "5,678,187"
type input "5678187"
type input "5,709,258"
type input "5709258"
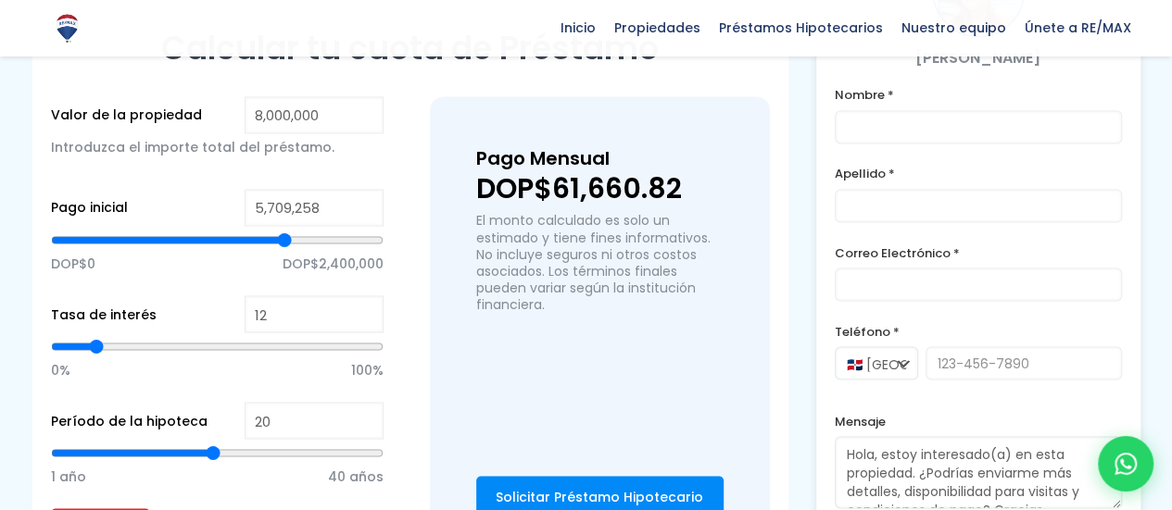
type input "5,724,793"
type input "5724793"
type input "5,740,328"
type input "5740328"
type input "5,755,864"
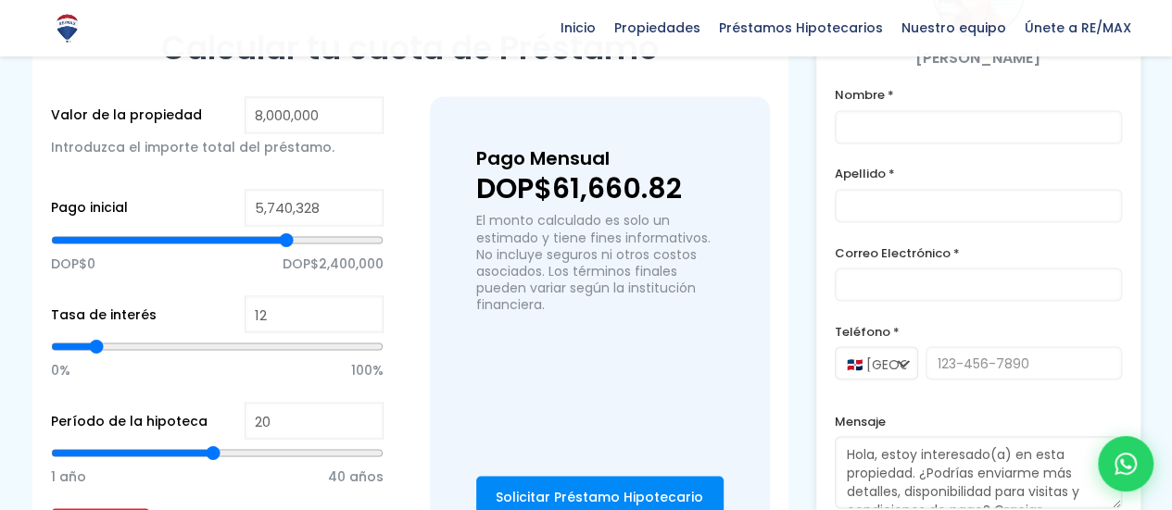
type input "5755864"
type input "5,771,399"
type input "5771399"
type input "5,786,934"
type input "5786934"
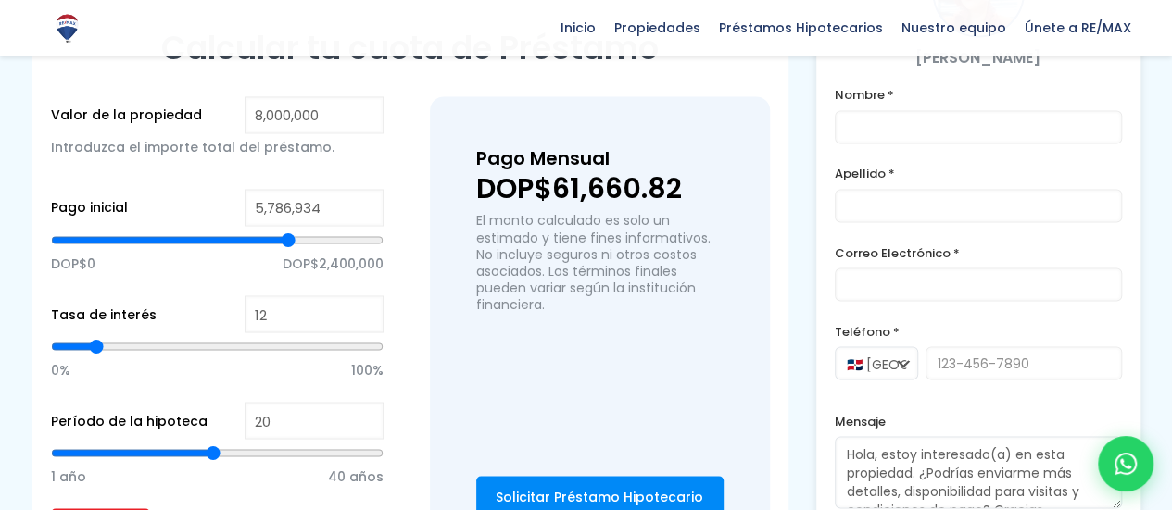
type input "5,802,470"
type input "5802470"
type input "5,818,005"
type input "5818005"
type input "5,833,541"
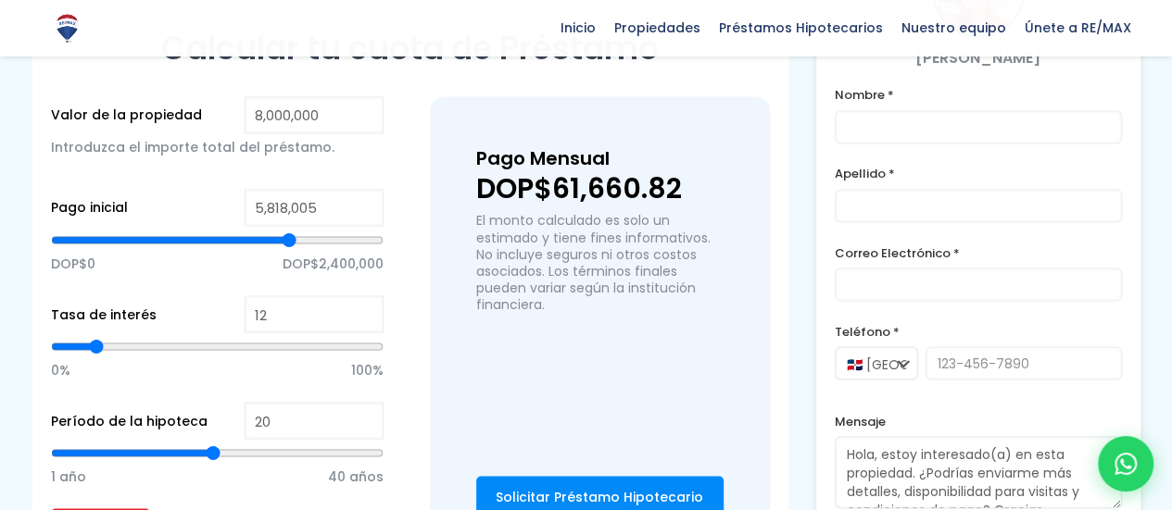
type input "5833541"
type input "5,849,076"
type input "5849076"
type input "5,864,611"
type input "5864611"
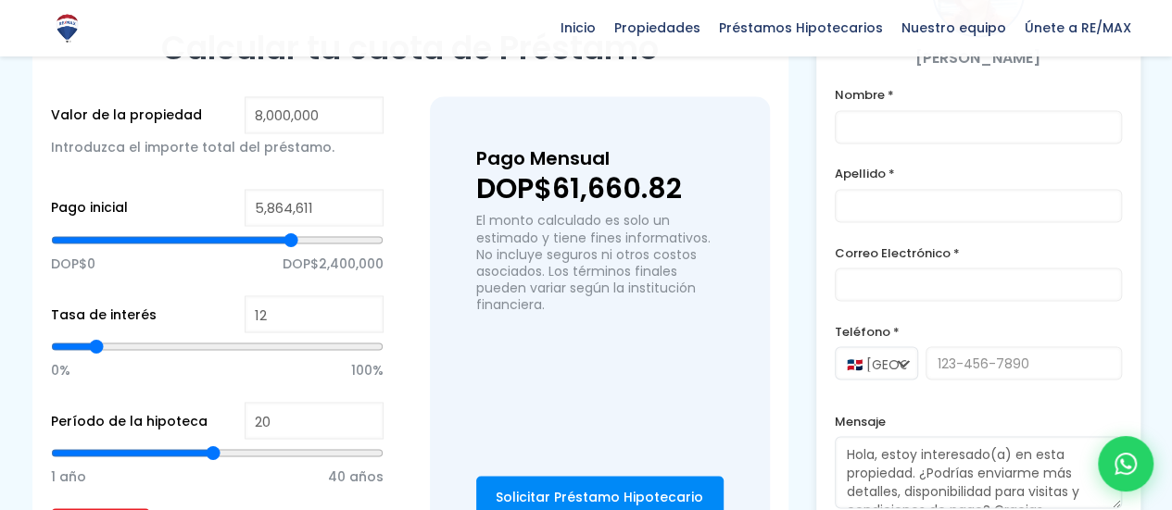
type input "5,895,682"
type input "5895682"
type input "5,926,753"
type input "5926753"
type input "5,942,288"
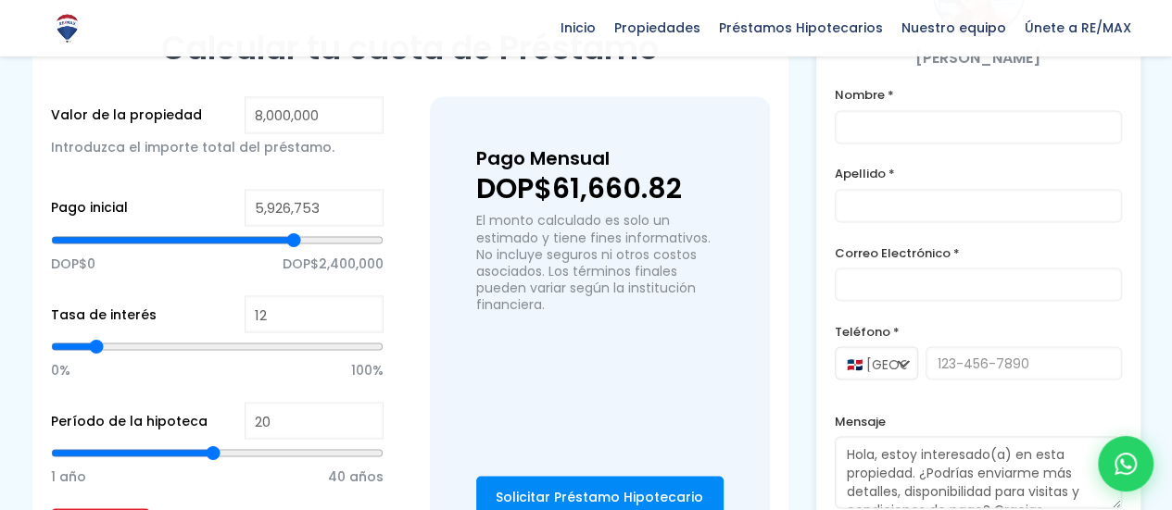
type input "5942288"
type input "5,988,895"
type input "5988895"
type input "6,004,430"
type input "6004430"
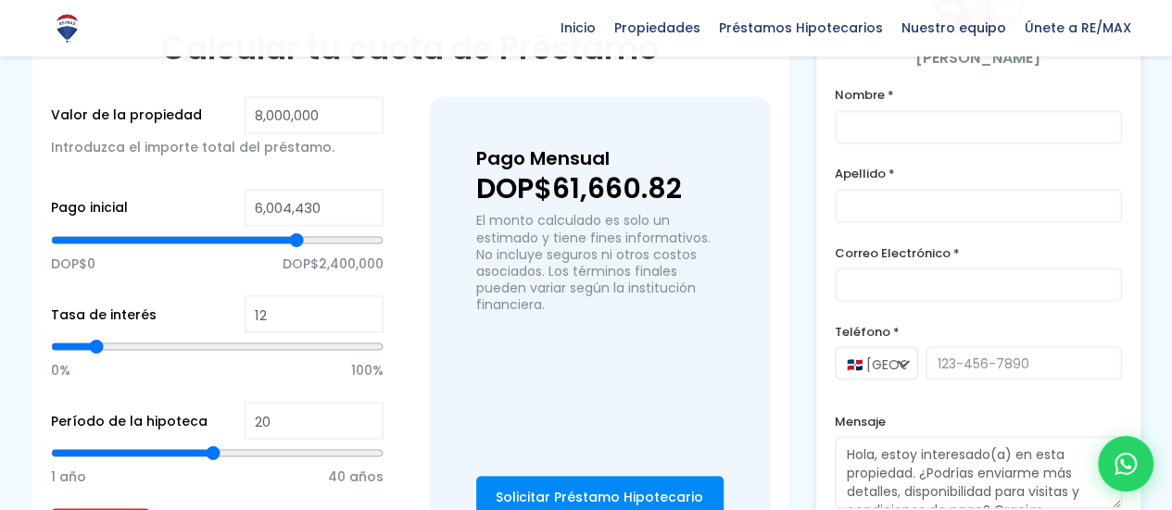
type input "6,019,965"
type input "6019965"
type input "6,035,501"
type input "6035501"
type input "6,051,036"
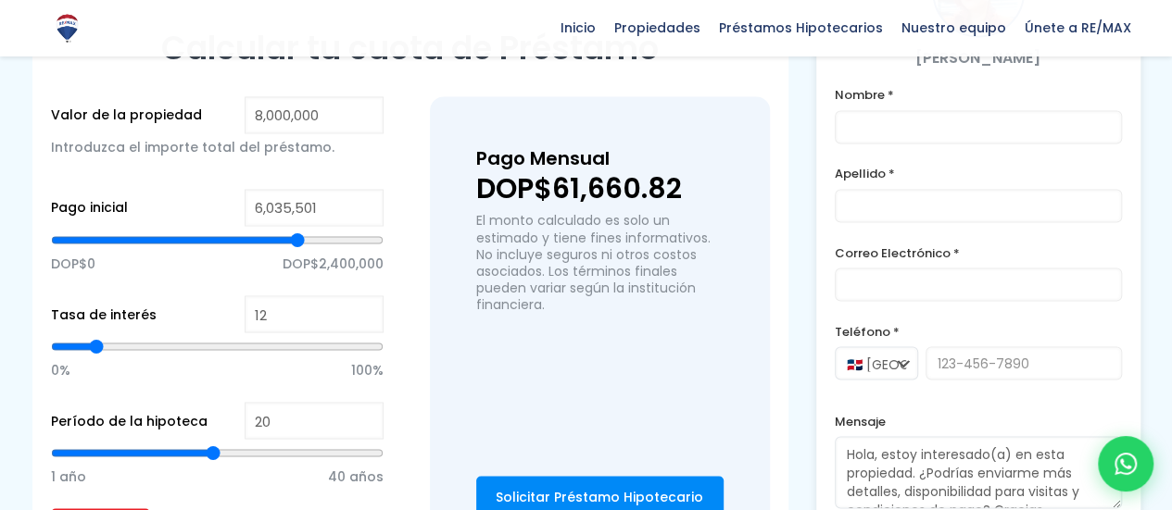
type input "6051036"
type input "6,066,572"
type input "6066572"
type input "6,051,036"
type input "6051036"
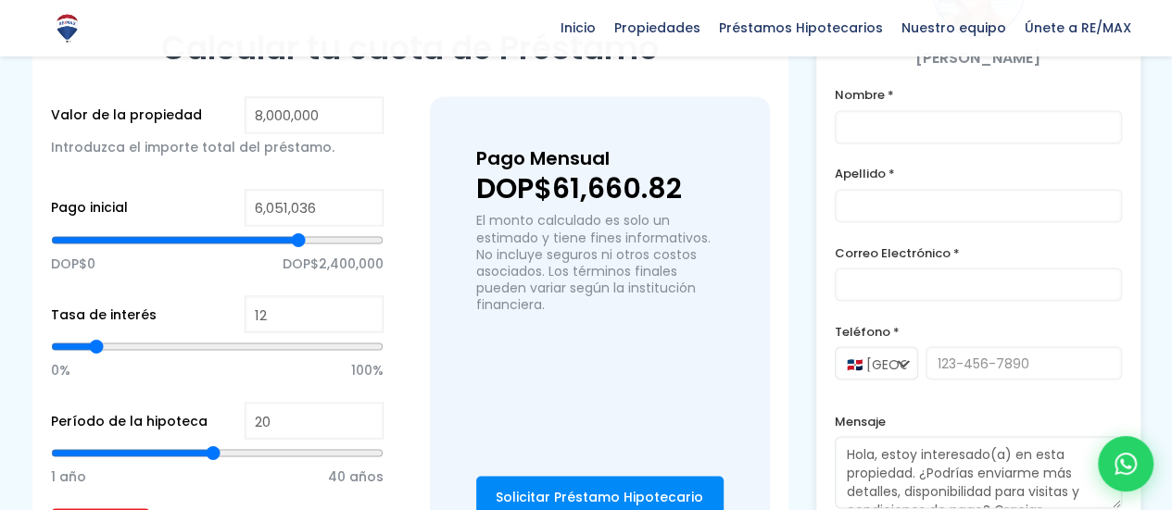
type input "6,035,501"
type input "6035501"
type input "6,019,965"
type input "6019965"
type input "6,004,430"
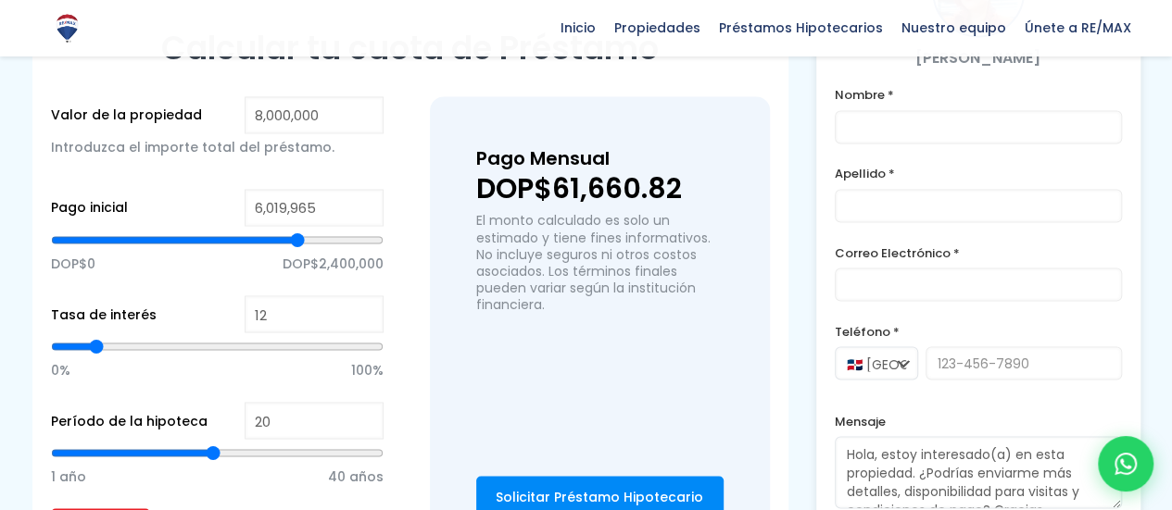
type input "6004430"
type input "5,988,895"
type input "5988895"
type input "5,957,824"
type input "5957824"
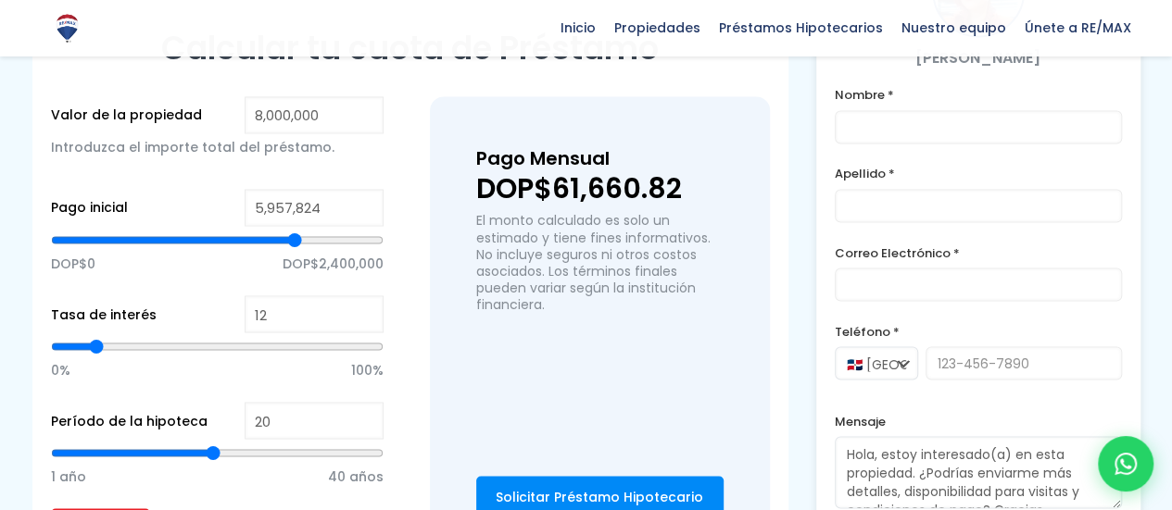
type input "5,973,359"
type input "5973359"
type input "5,988,895"
type input "5988895"
type input "6,004,430"
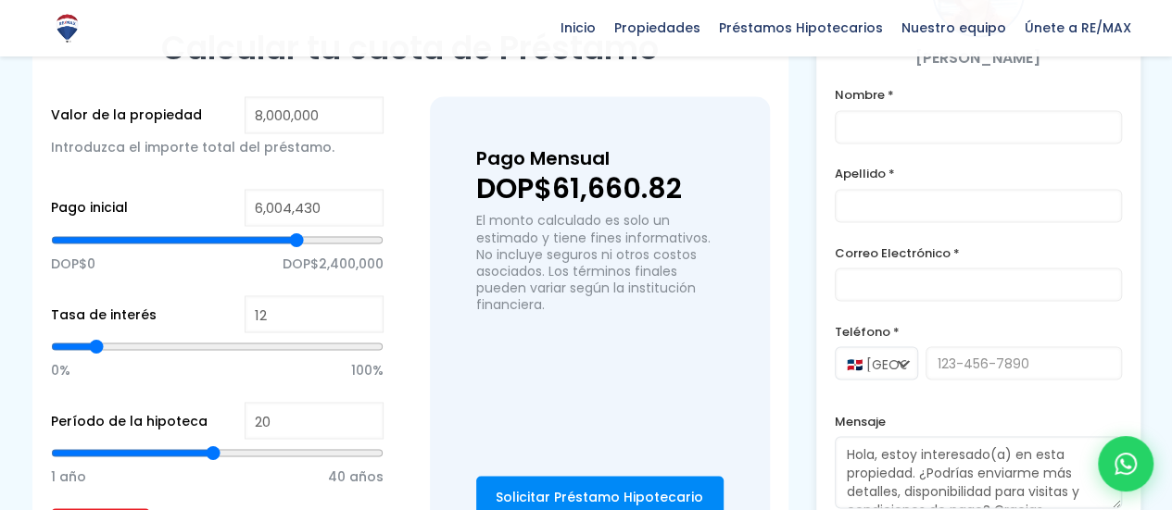
drag, startPoint x: 212, startPoint y: 199, endPoint x: 296, endPoint y: 209, distance: 84.9
type input "6004430"
click at [296, 231] on input "range" at bounding box center [217, 240] width 333 height 19
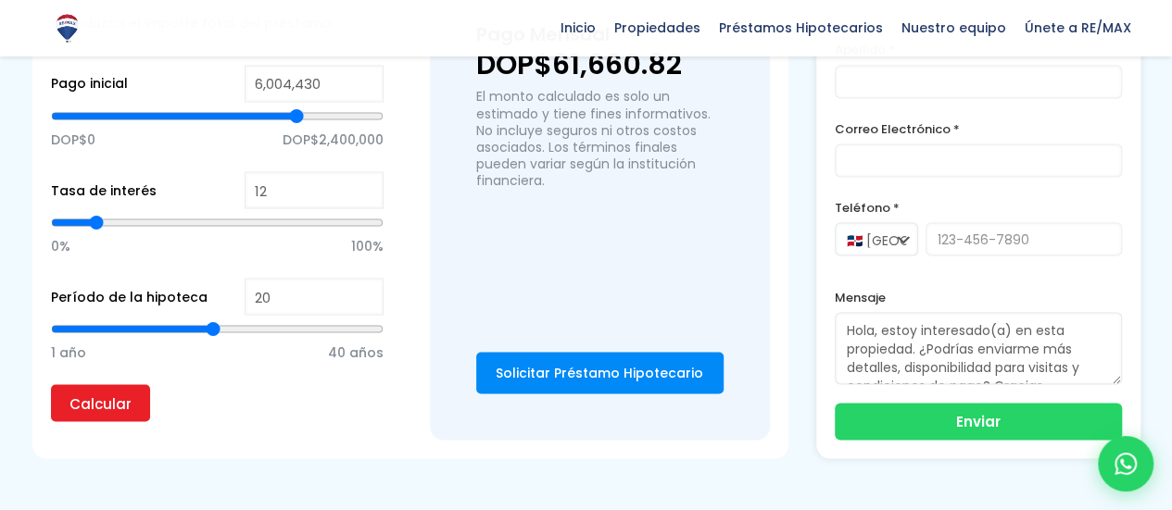
scroll to position [1644, 0]
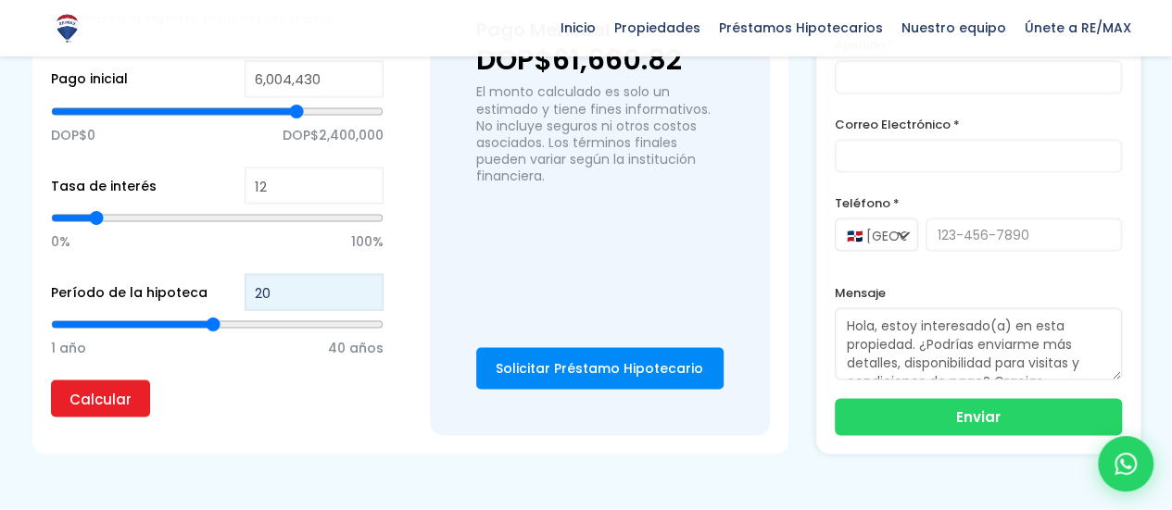
click at [300, 273] on input "20" at bounding box center [314, 291] width 139 height 37
type input "2"
type input "21"
type input "19"
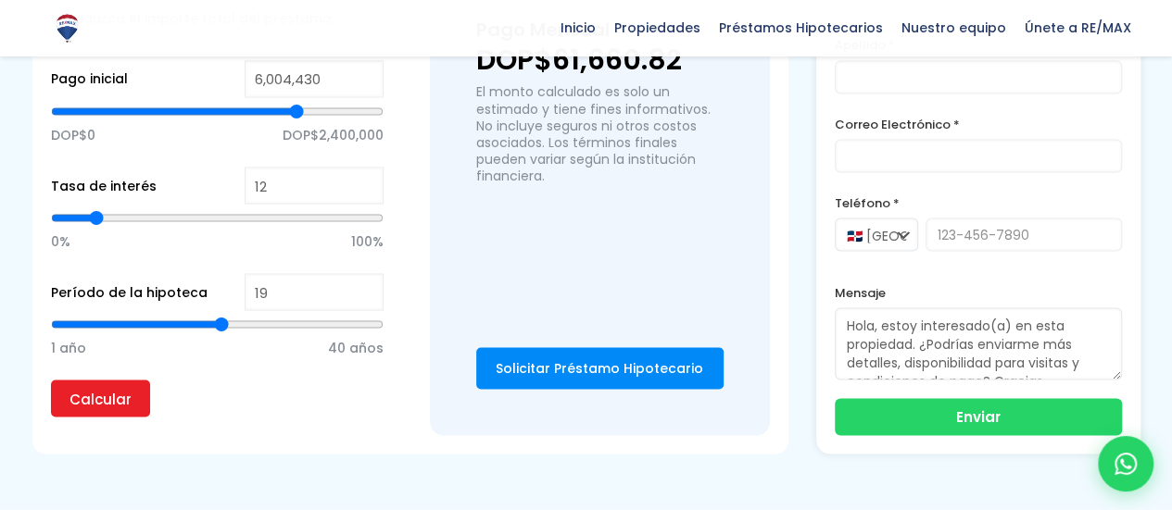
type input "19"
type input "18"
type input "17"
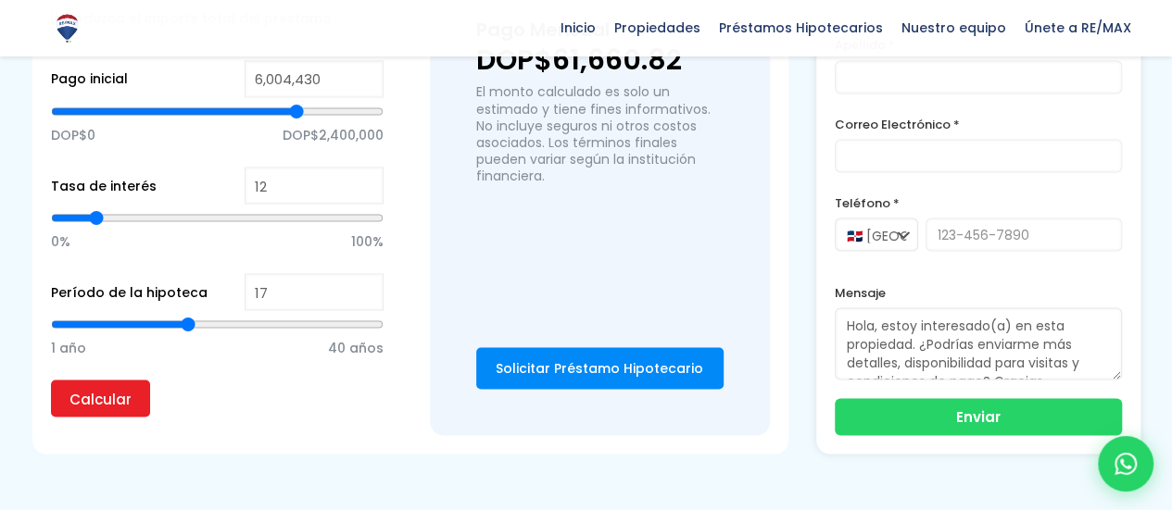
type input "16"
type input "15"
type input "14"
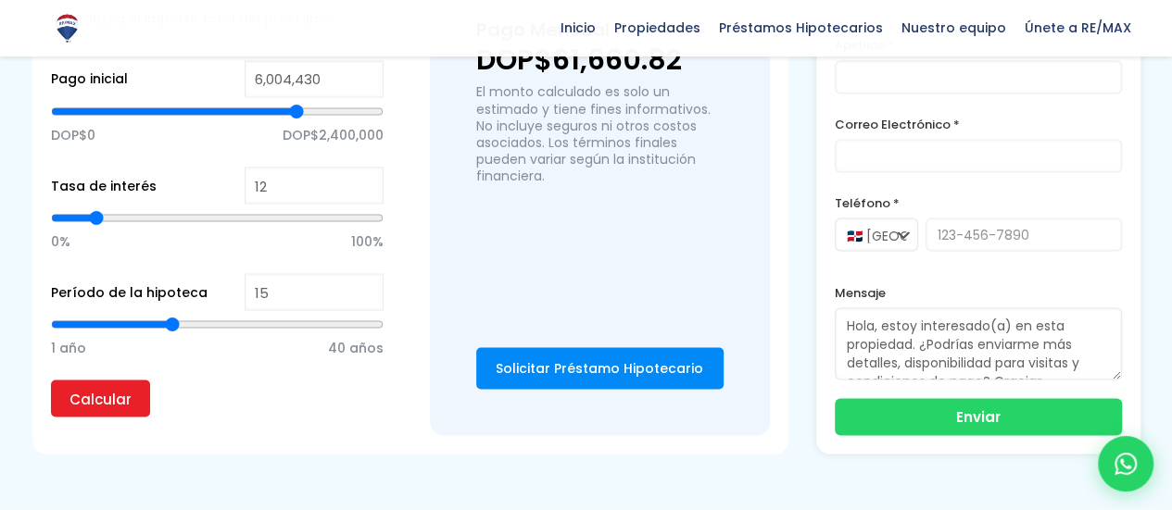
type input "14"
type input "13"
type input "12"
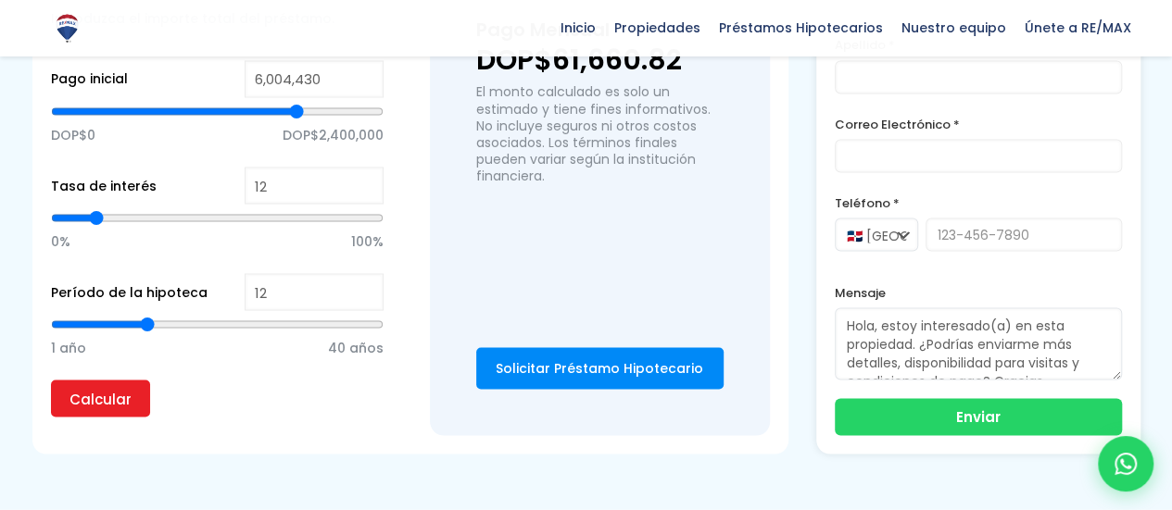
type input "11"
type input "10"
type input "9"
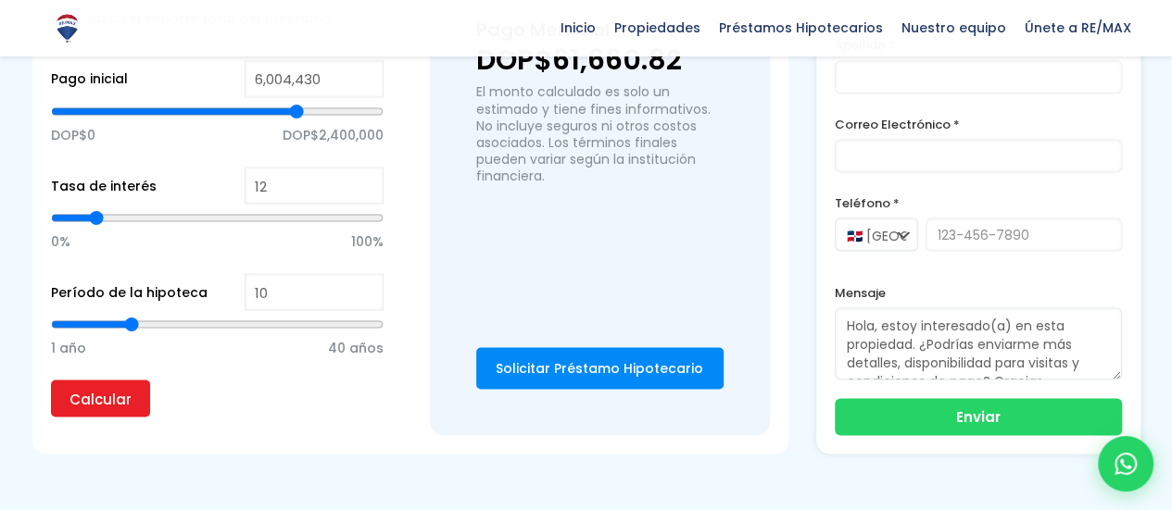
type input "9"
type input "8"
type input "7"
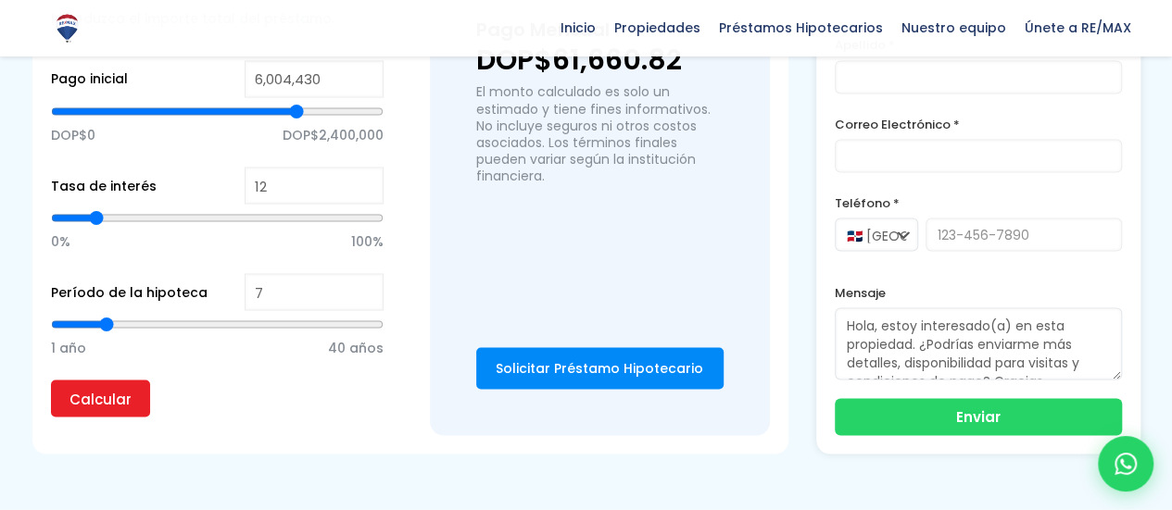
type input "6"
type input "5"
type input "4"
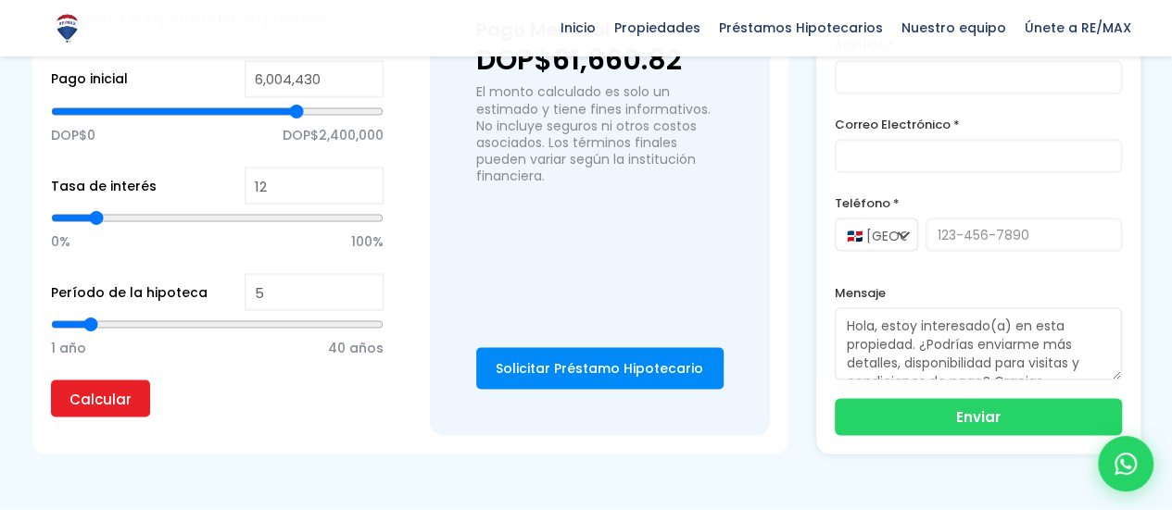
type input "4"
type input "5"
drag, startPoint x: 207, startPoint y: 286, endPoint x: 86, endPoint y: 285, distance: 121.3
type input "5"
click at [86, 315] on input "range" at bounding box center [217, 324] width 333 height 19
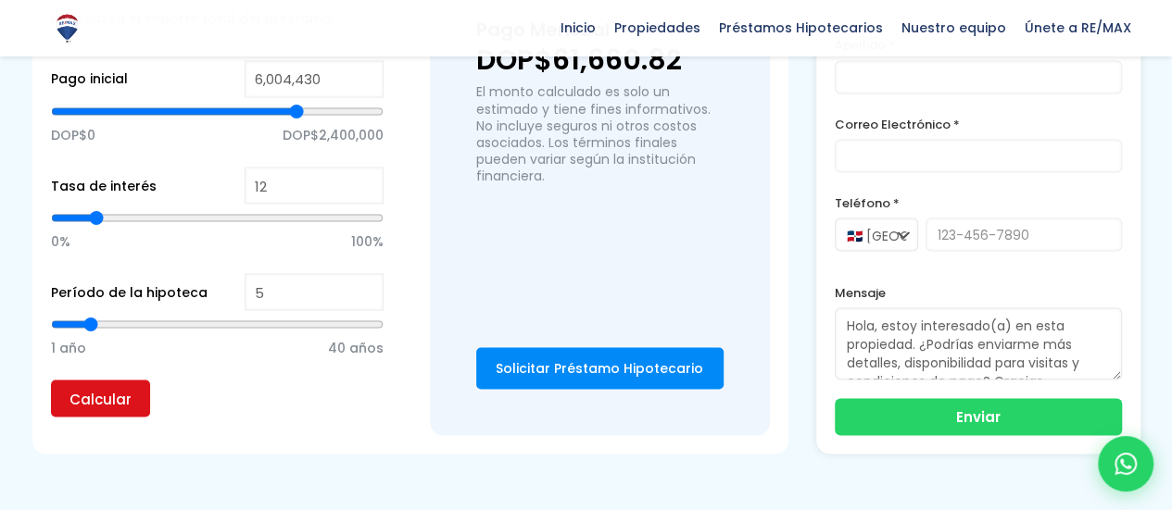
click at [102, 380] on input "Calcular" at bounding box center [100, 398] width 99 height 37
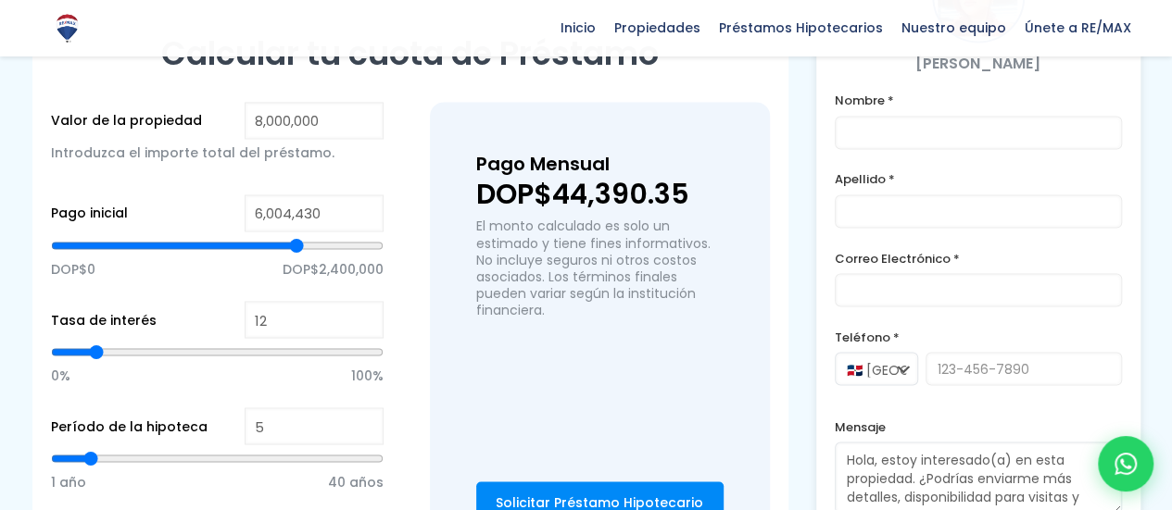
scroll to position [1511, 0]
type input "4"
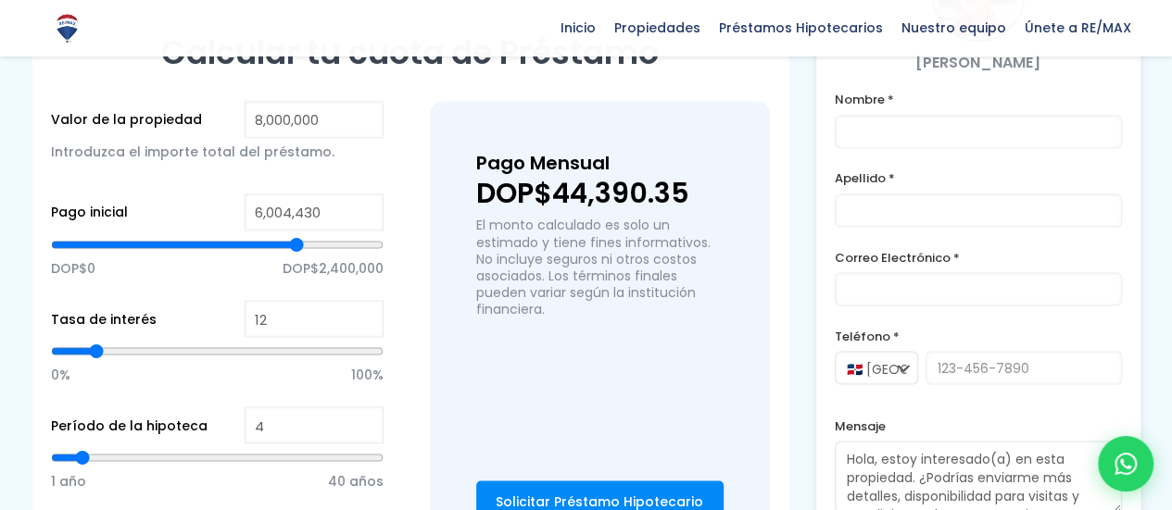
type input "3"
type input "2"
drag, startPoint x: 89, startPoint y: 420, endPoint x: 72, endPoint y: 421, distance: 16.8
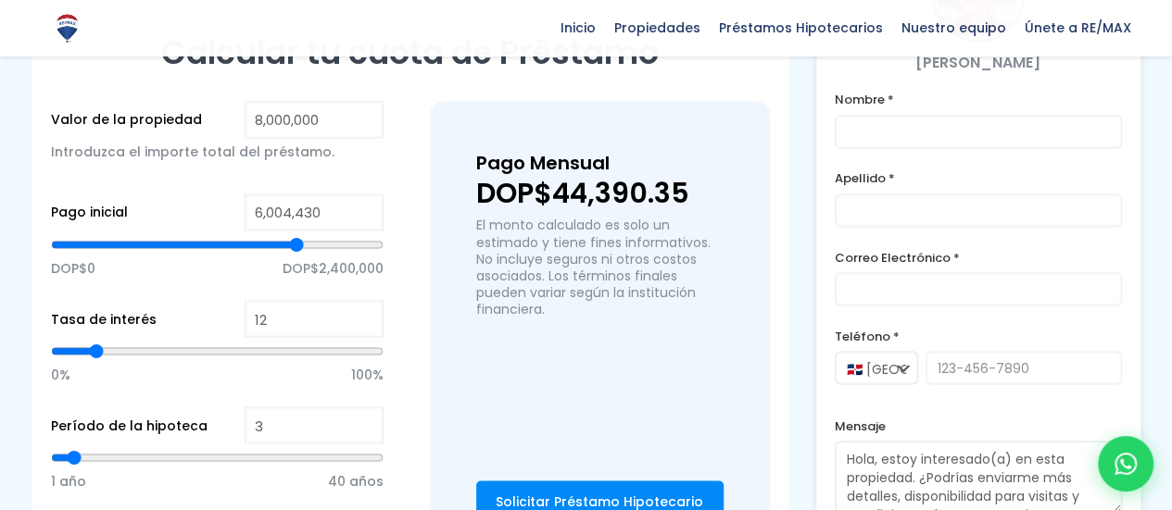
click at [72, 448] on input "range" at bounding box center [217, 457] width 333 height 19
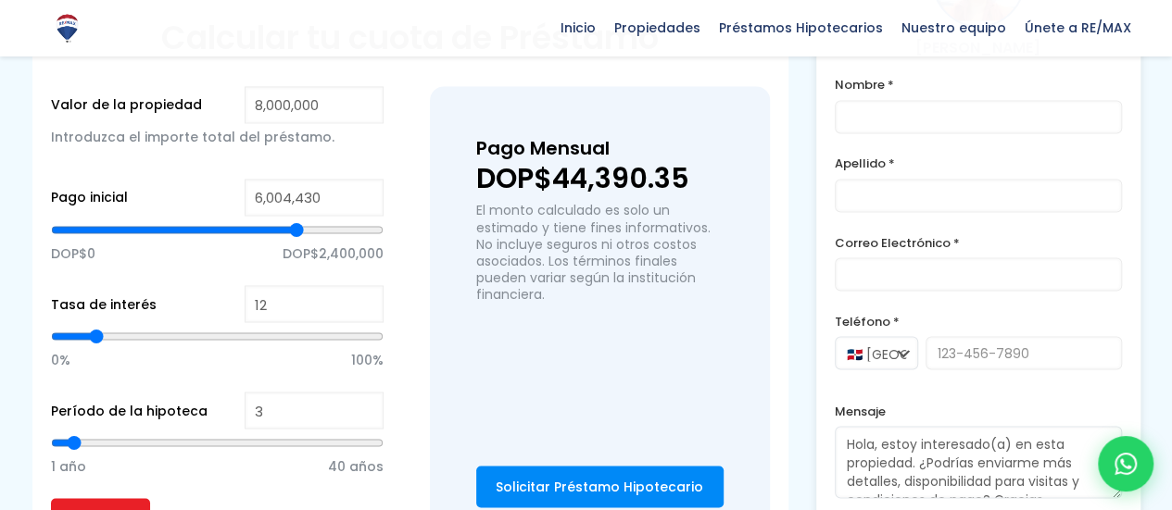
scroll to position [1530, 0]
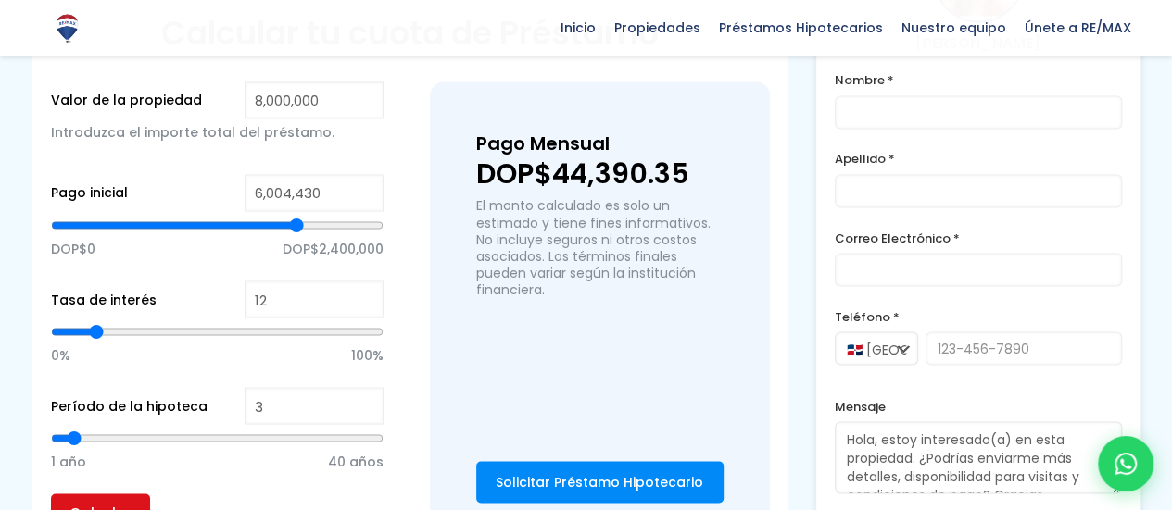
click at [115, 494] on input "Calcular" at bounding box center [100, 512] width 99 height 37
click at [71, 447] on span "1 año" at bounding box center [68, 461] width 35 height 28
click at [65, 429] on input "range" at bounding box center [217, 438] width 333 height 19
click at [107, 494] on input "Calcular" at bounding box center [100, 512] width 99 height 37
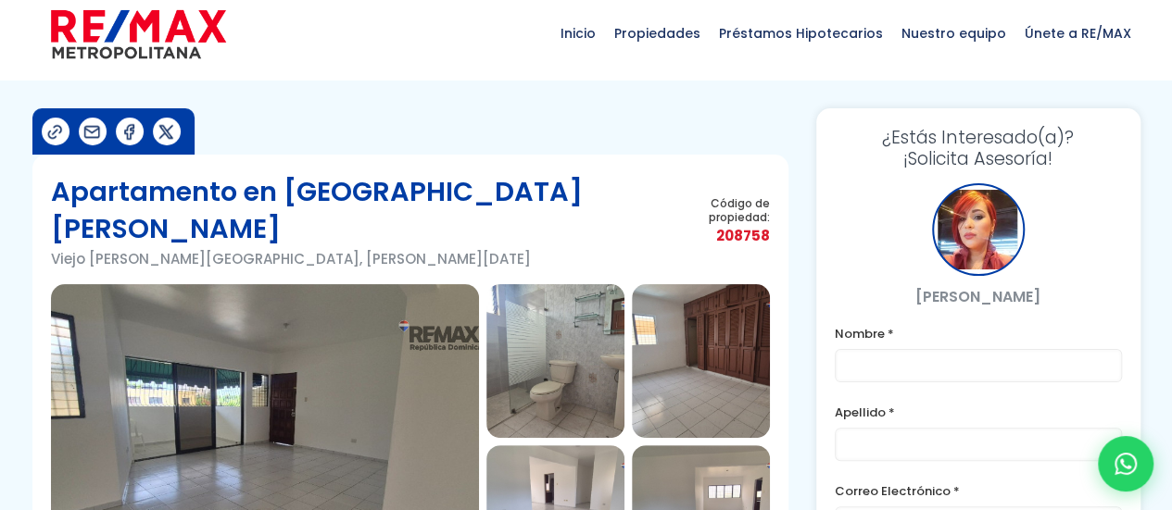
scroll to position [0, 0]
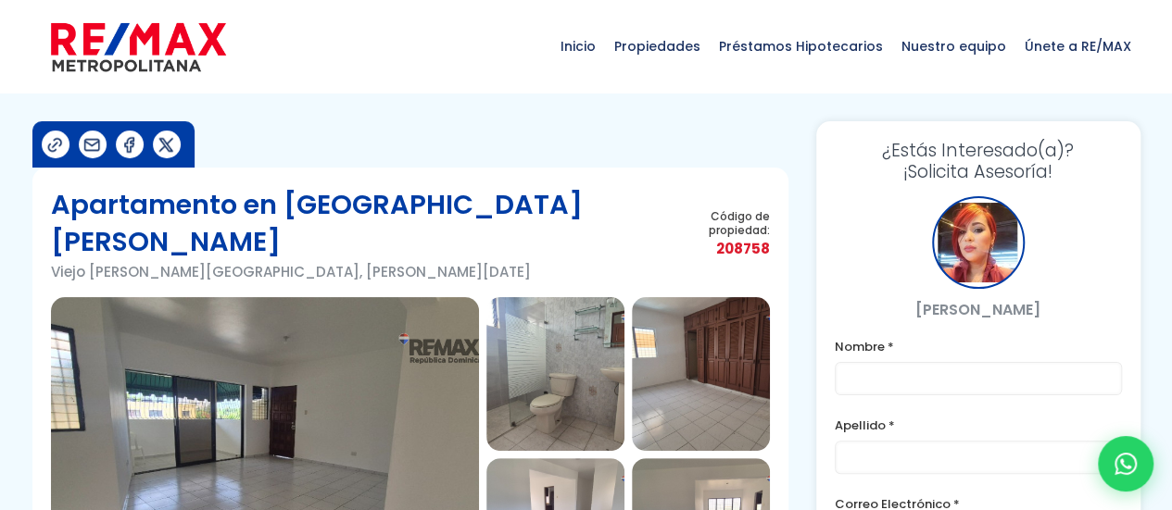
click at [287, 203] on h1 "Apartamento en Viejo Arroyo Hondo" at bounding box center [360, 223] width 619 height 74
click at [413, 260] on p "Viejo Arroyo Hondo, Santo Domingo De Guzmán" at bounding box center [360, 271] width 619 height 23
